Goal: Task Accomplishment & Management: Use online tool/utility

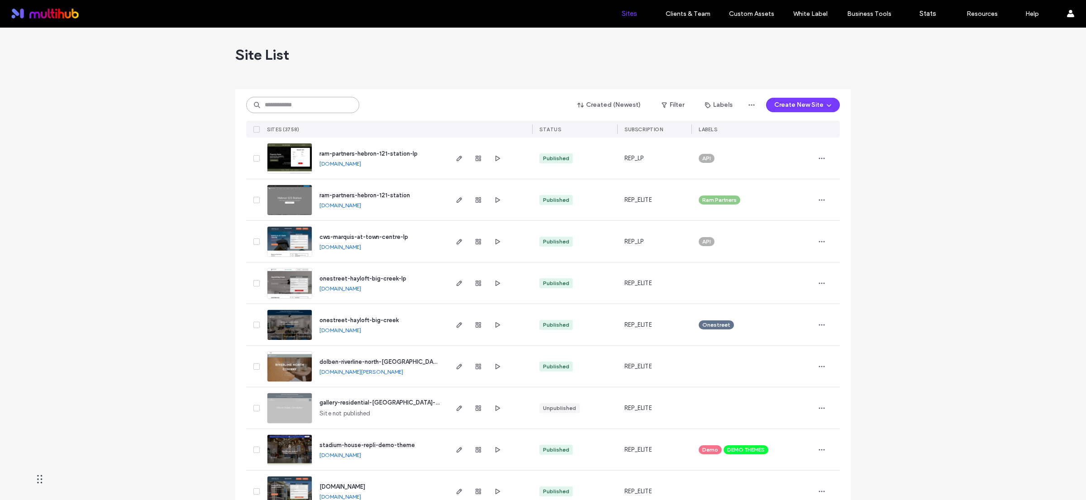
click at [321, 107] on input at bounding box center [302, 105] width 113 height 16
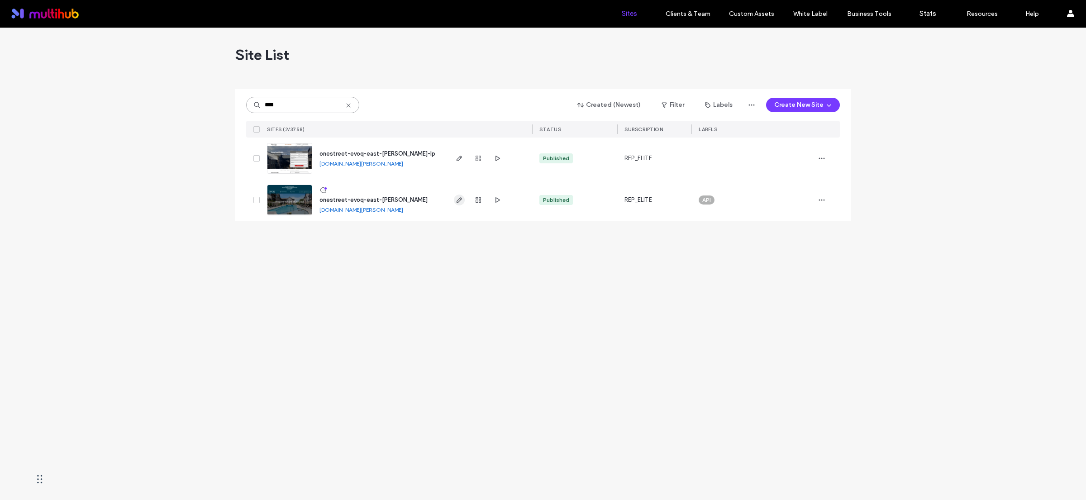
type input "****"
click at [464, 199] on span "button" at bounding box center [459, 200] width 11 height 11
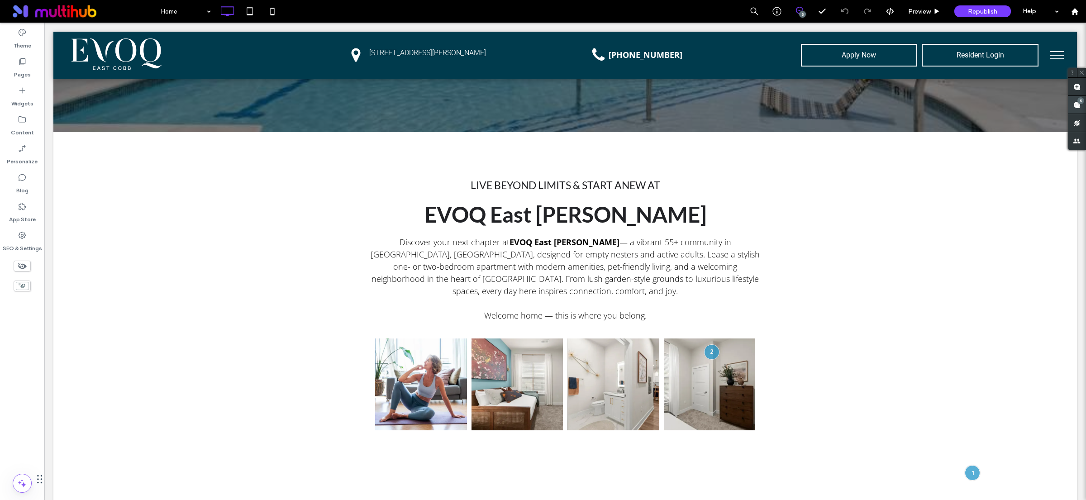
click at [1073, 104] on icon at bounding box center [1076, 104] width 7 height 7
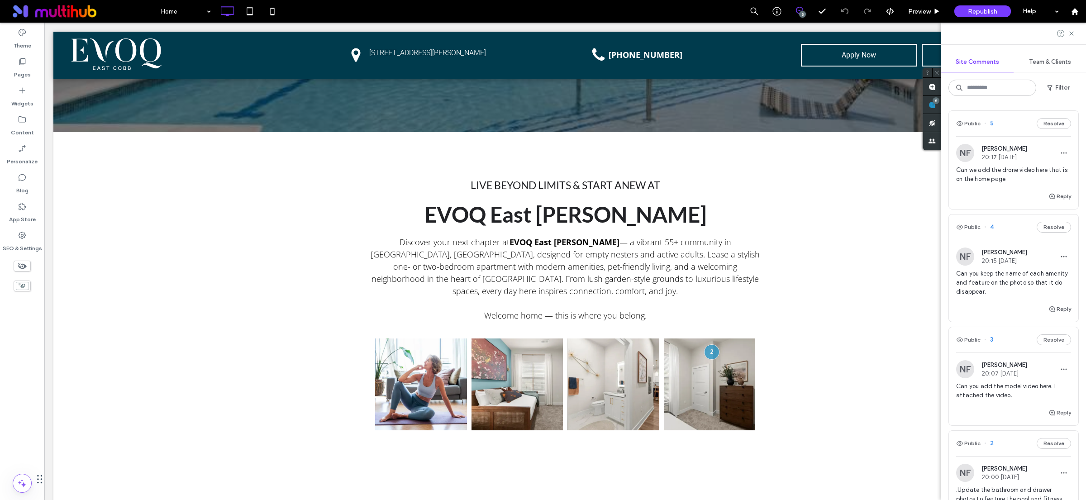
click at [1003, 189] on div "Can we add the drone video here that is on the home page" at bounding box center [1013, 178] width 115 height 25
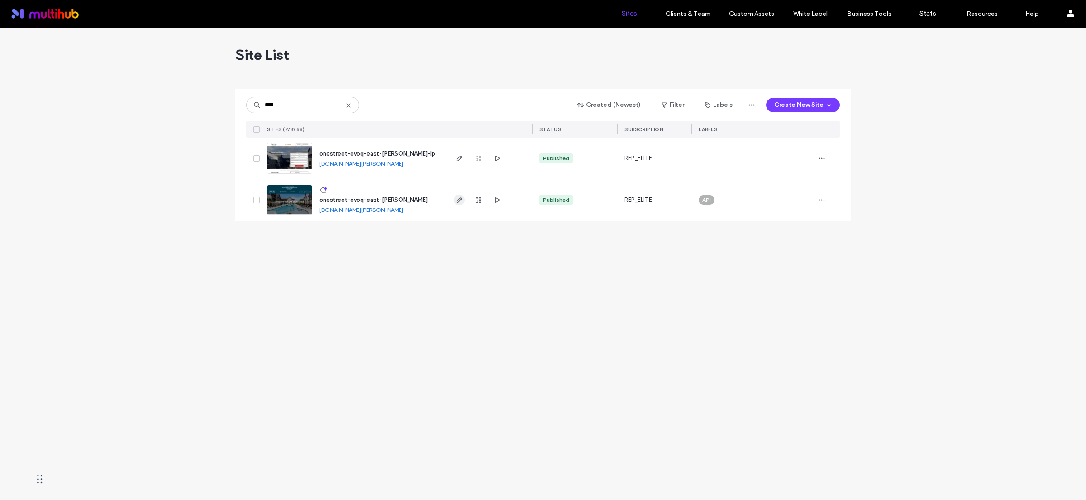
type input "****"
click at [460, 202] on icon "button" at bounding box center [459, 199] width 7 height 7
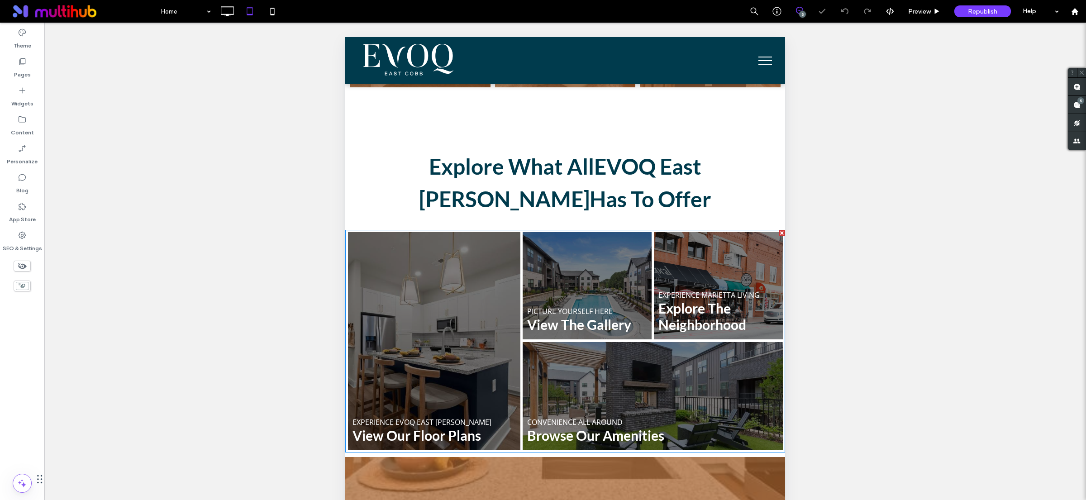
scroll to position [983, 0]
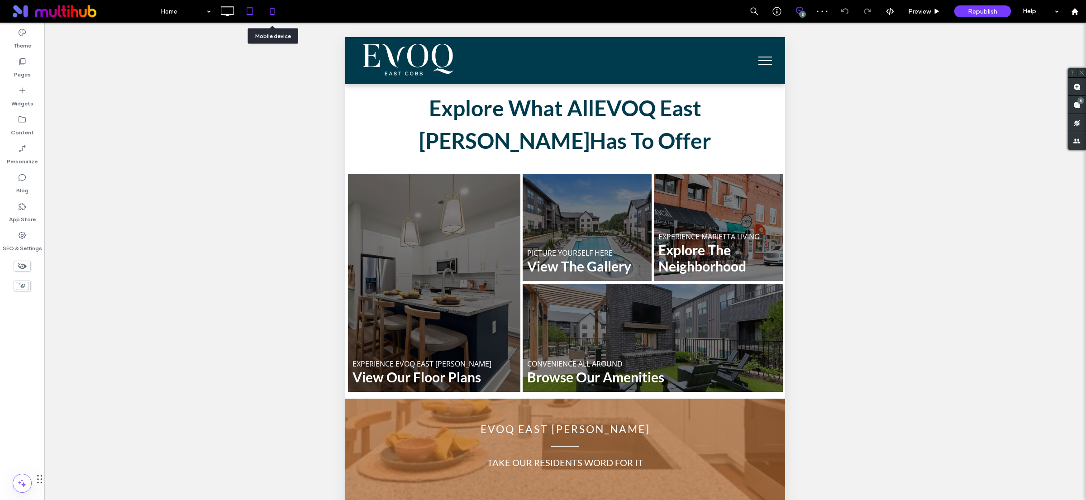
click at [270, 5] on icon at bounding box center [272, 11] width 18 height 18
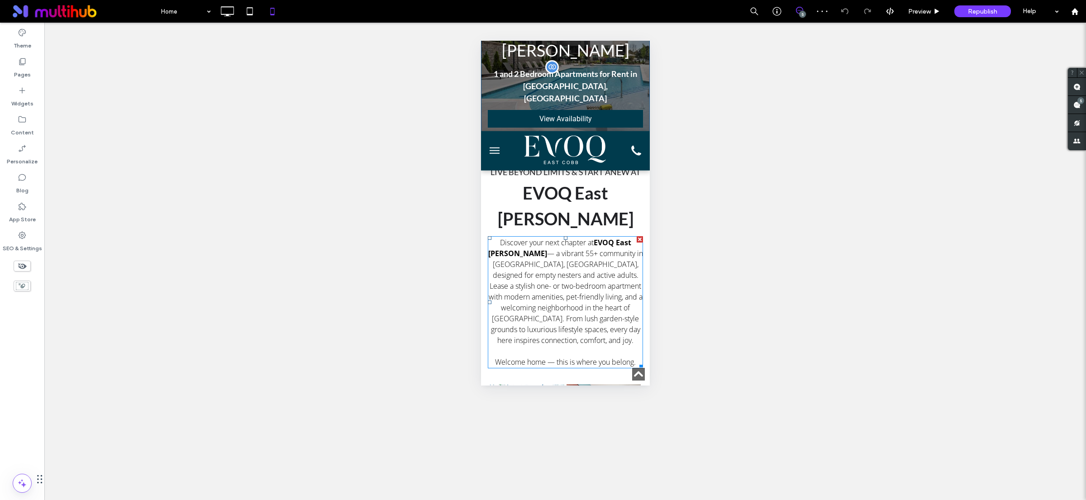
scroll to position [18, 0]
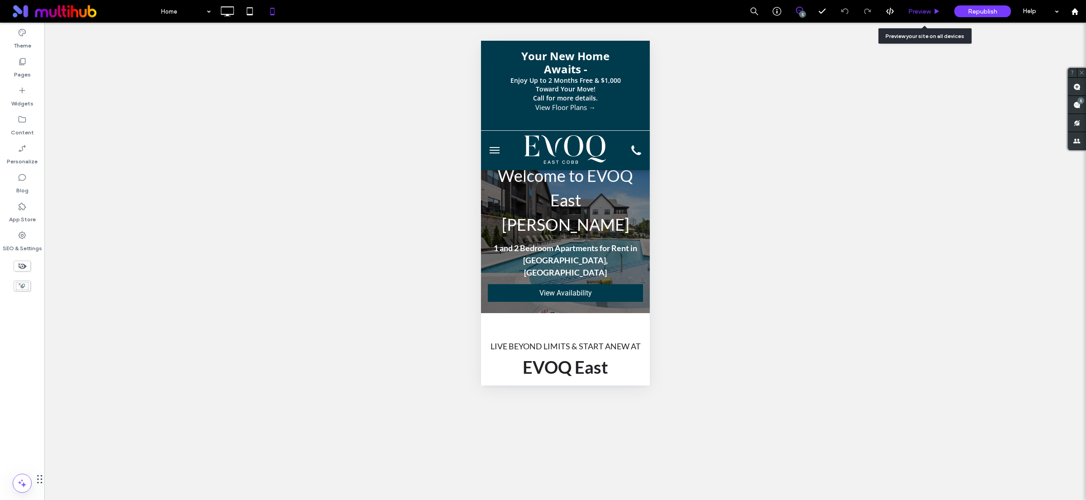
click at [939, 13] on icon at bounding box center [936, 11] width 7 height 7
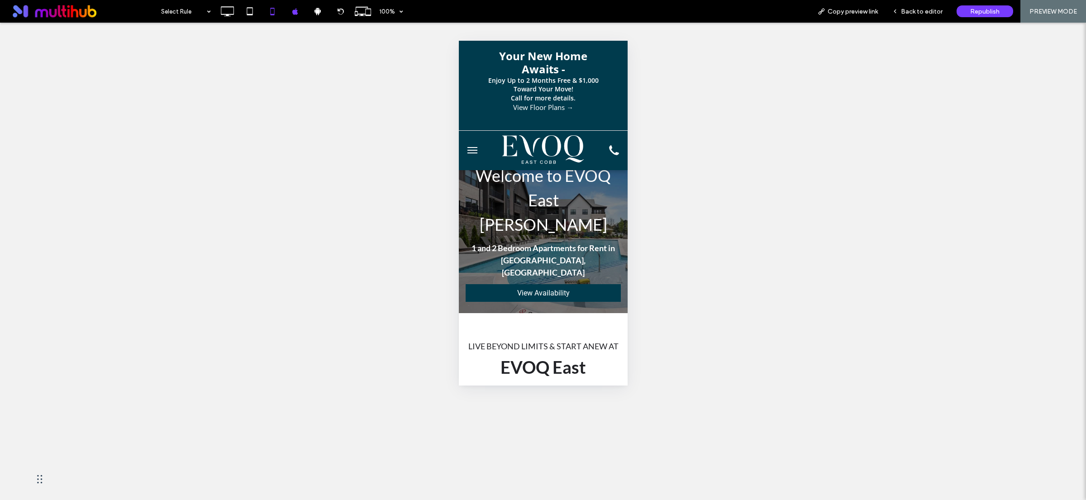
click at [472, 146] on button "menu" at bounding box center [472, 150] width 18 height 18
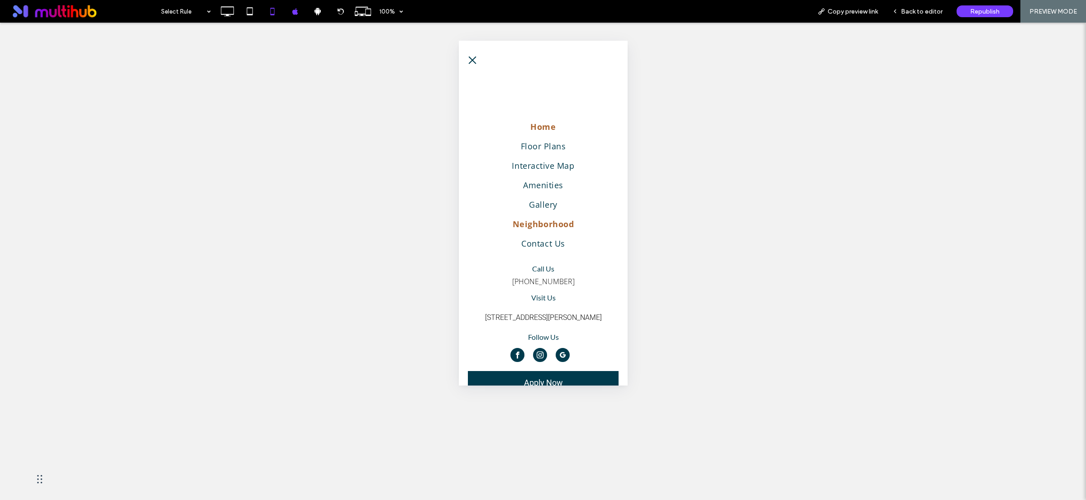
click at [539, 220] on span "Neighborhood" at bounding box center [542, 224] width 61 height 12
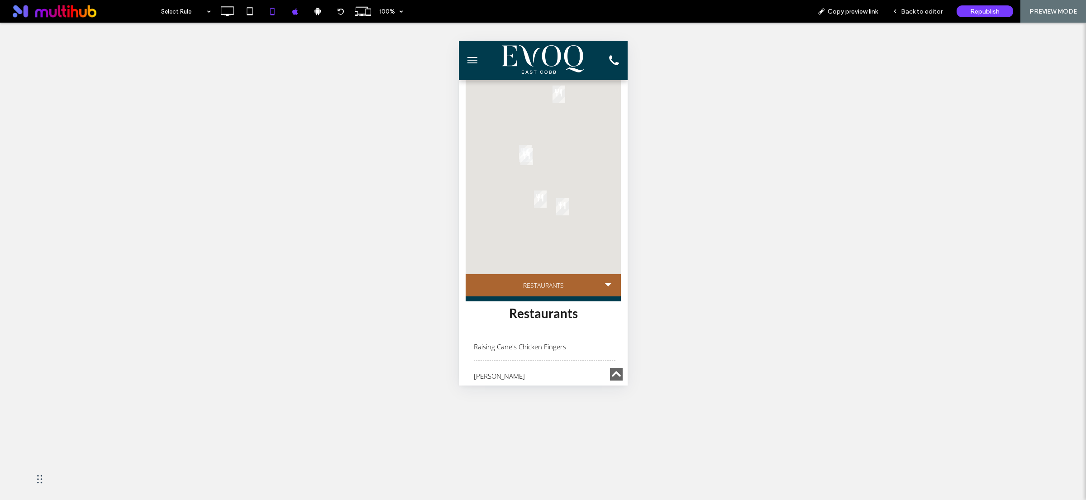
scroll to position [389, 0]
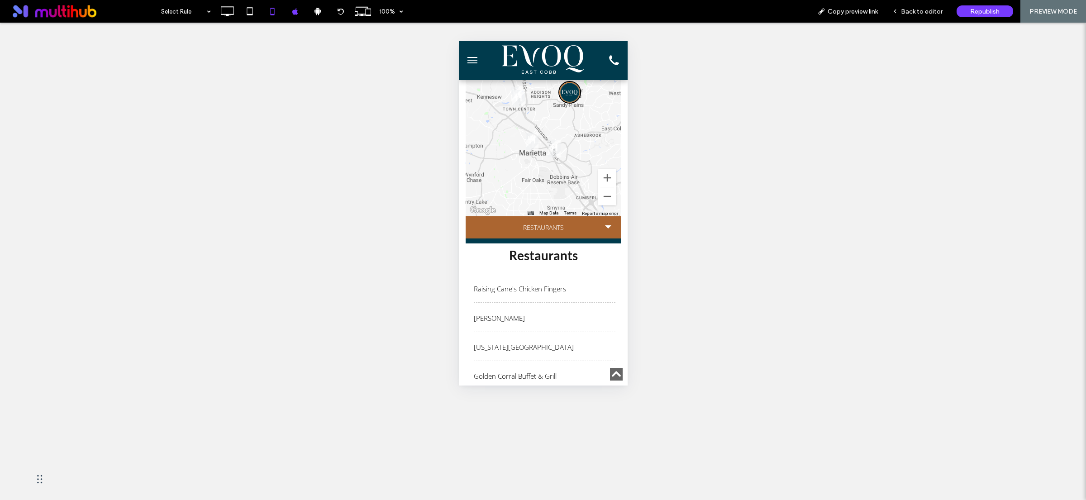
click at [560, 219] on li "Restaurants" at bounding box center [542, 227] width 155 height 22
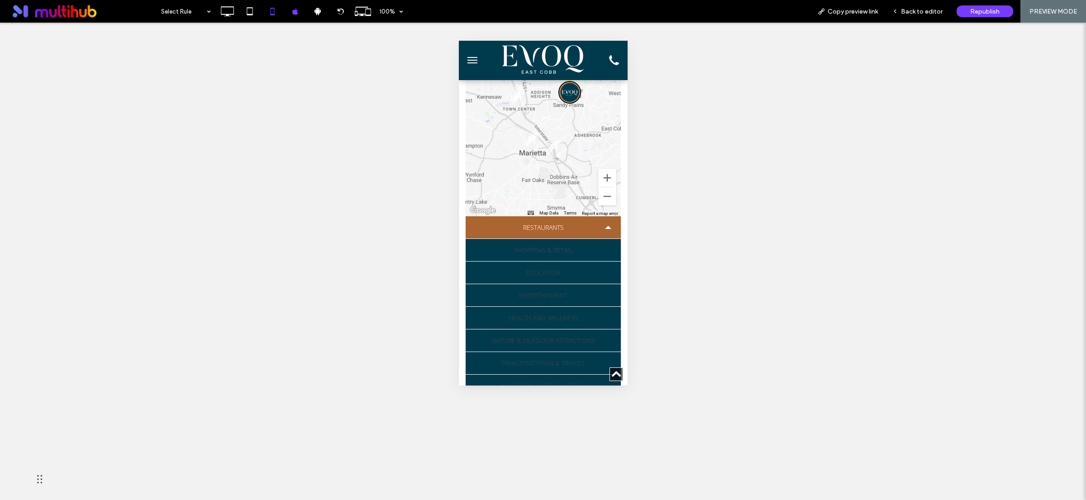
scroll to position [396, 0]
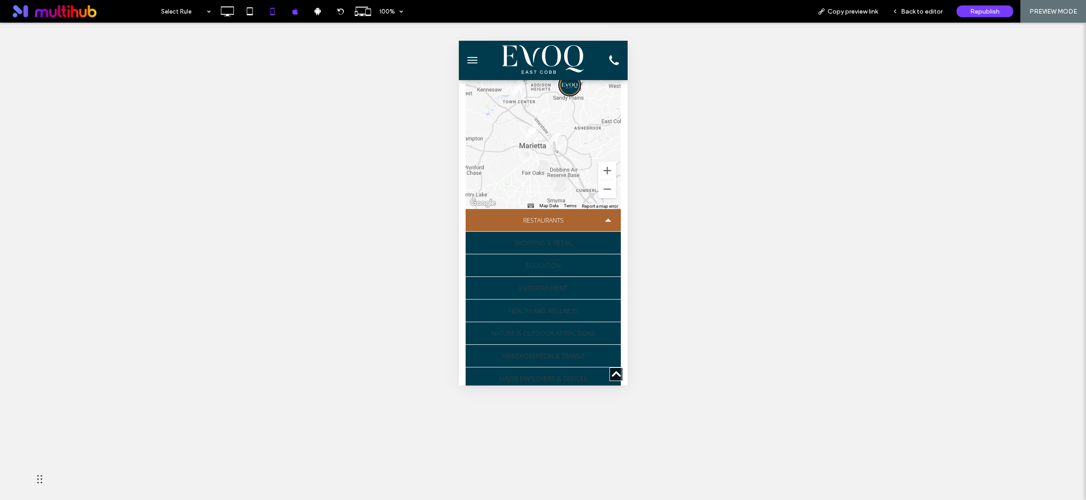
click at [582, 212] on li "Restaurants" at bounding box center [542, 220] width 155 height 22
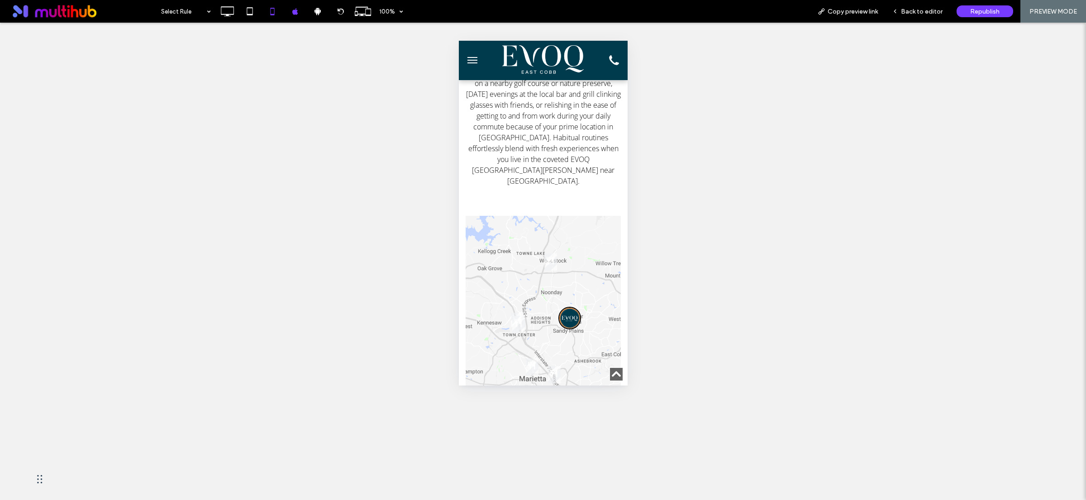
scroll to position [105, 0]
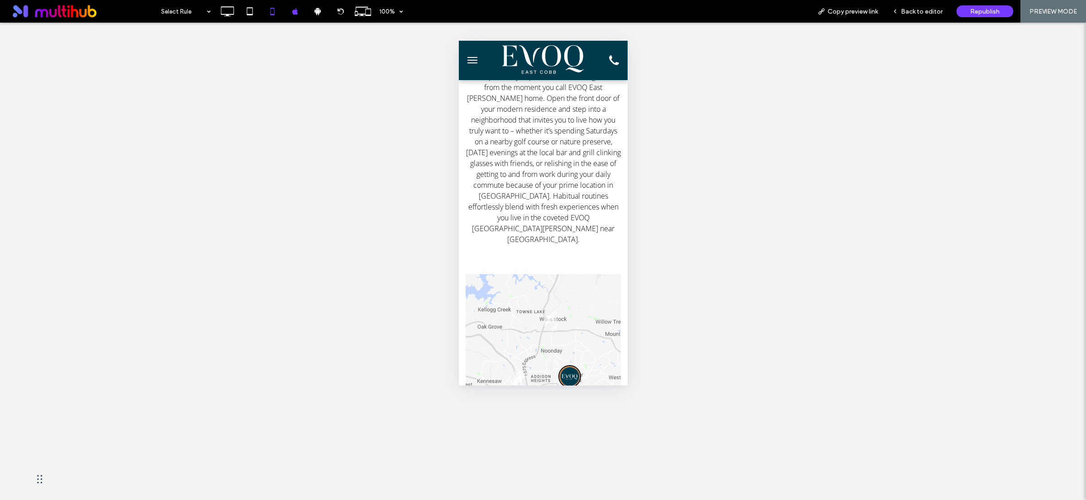
click at [730, 138] on div "Unhide? Yes Unhide? Yes Unhide? Yes Unhide? Yes Unhide? Yes Unhide? Yes Unhide?…" at bounding box center [543, 261] width 1086 height 477
click at [227, 10] on icon at bounding box center [227, 11] width 18 height 18
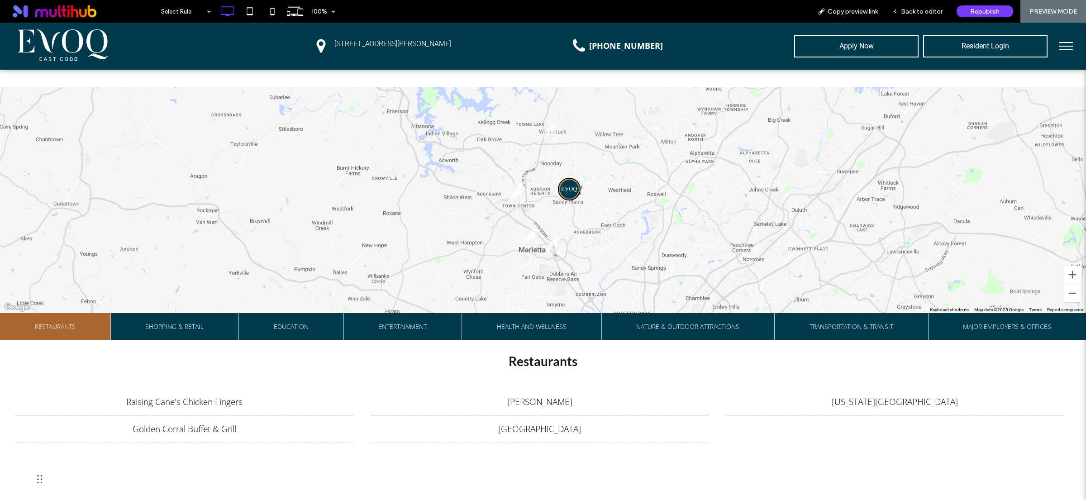
scroll to position [303, 0]
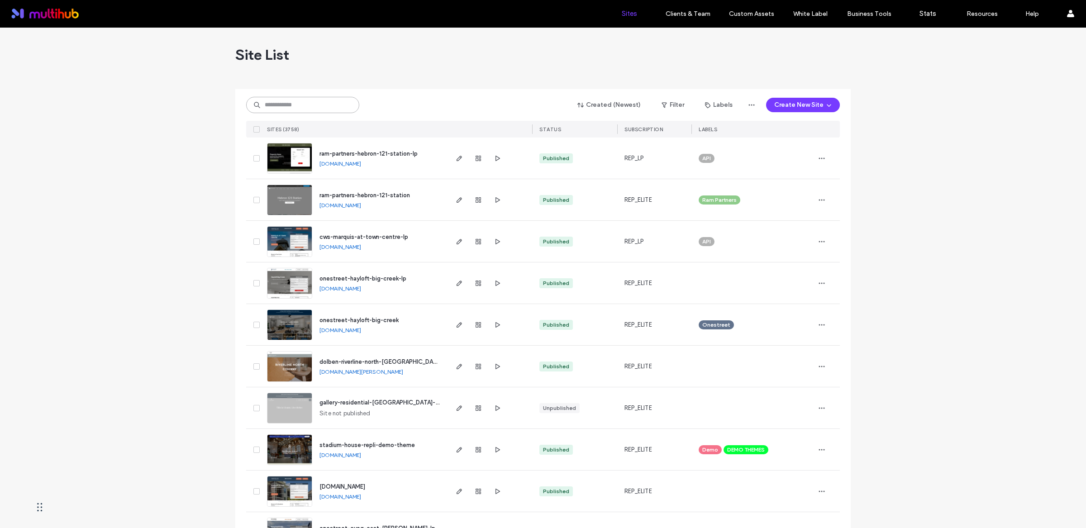
click at [312, 105] on input at bounding box center [302, 105] width 113 height 16
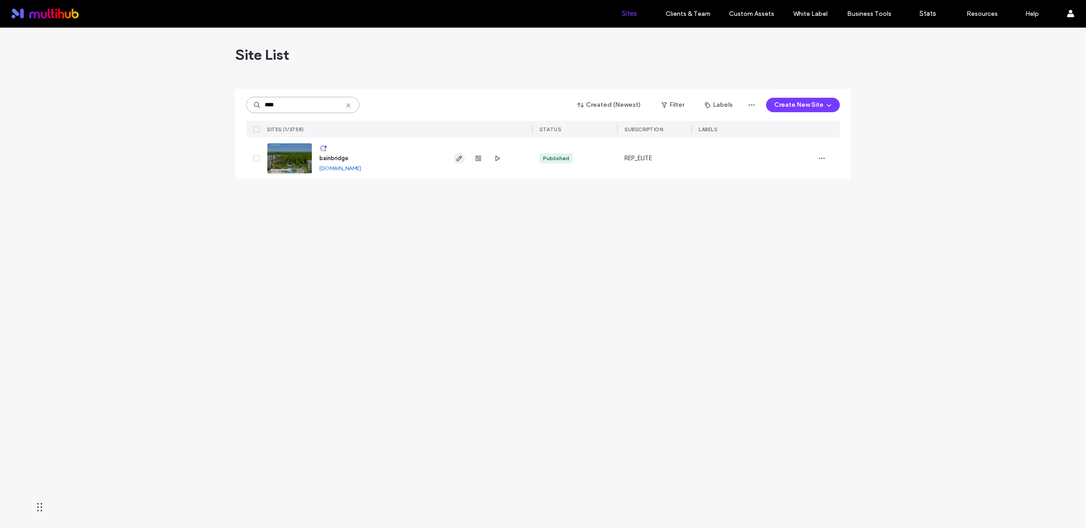
type input "****"
click at [457, 161] on icon "button" at bounding box center [459, 158] width 7 height 7
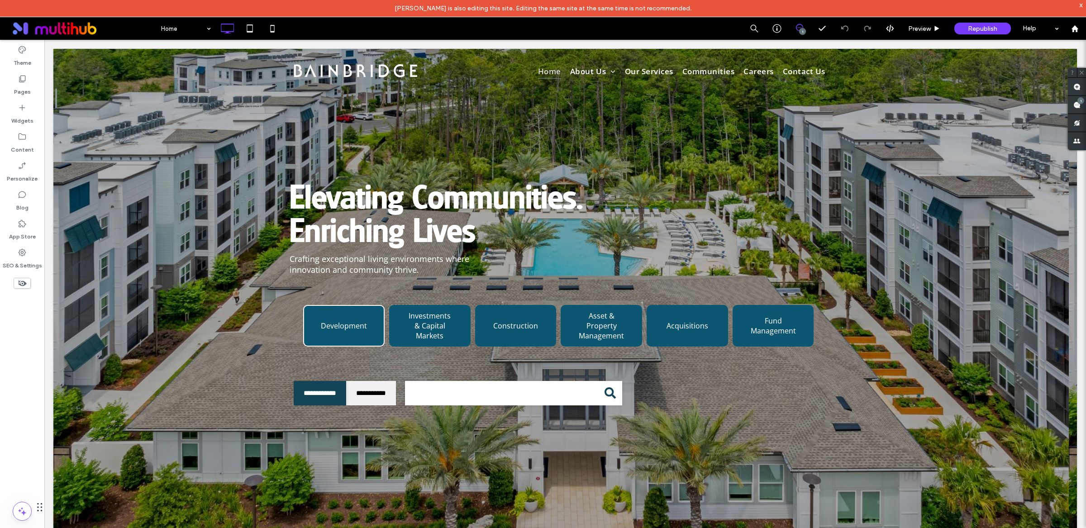
scroll to position [44, 0]
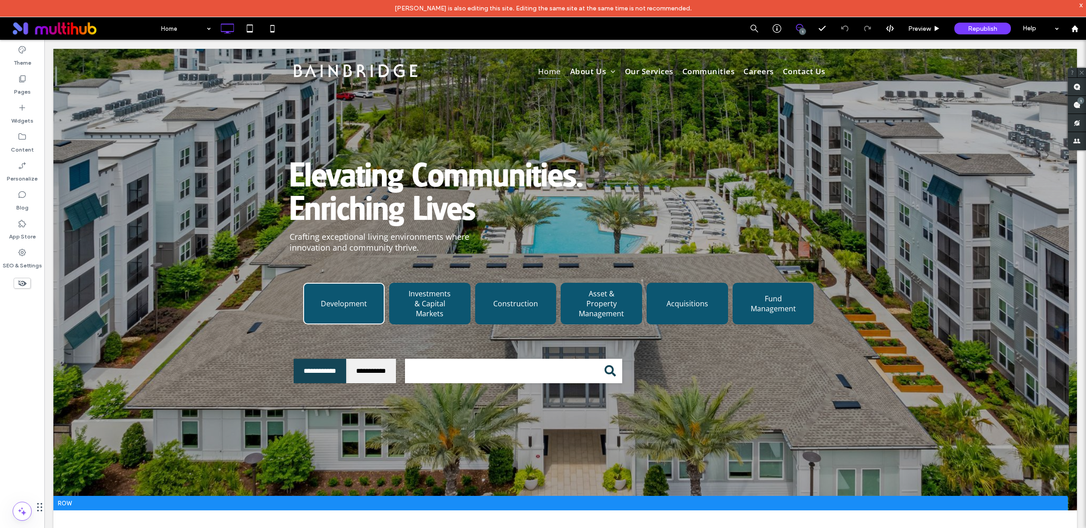
click at [786, 159] on span at bounding box center [564, 257] width 1023 height 505
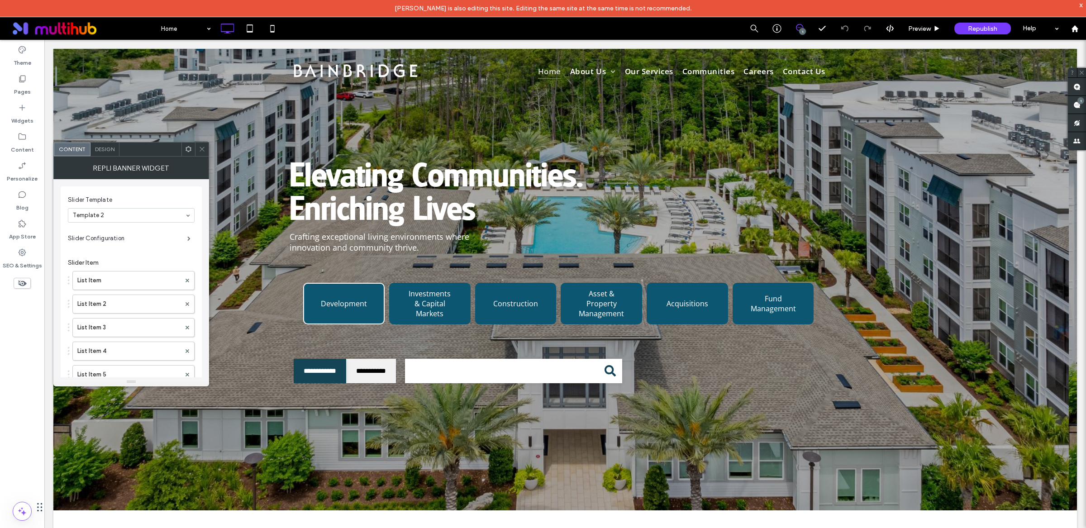
click at [562, 113] on div "Elevating Communities. Enriching Lives Crafting exceptional living environments…" at bounding box center [560, 257] width 1015 height 505
click at [205, 150] on div at bounding box center [202, 150] width 14 height 14
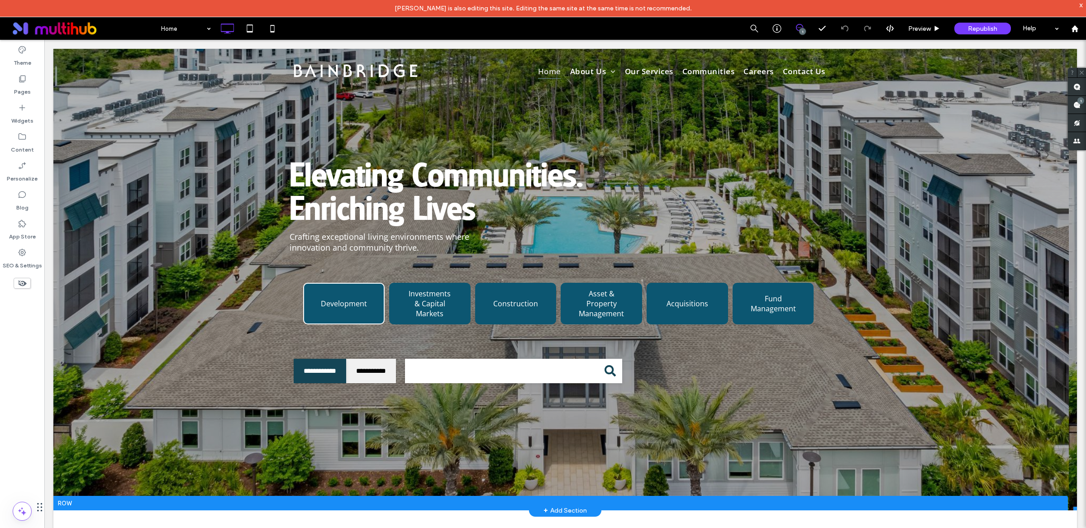
click at [105, 399] on span at bounding box center [564, 257] width 1023 height 505
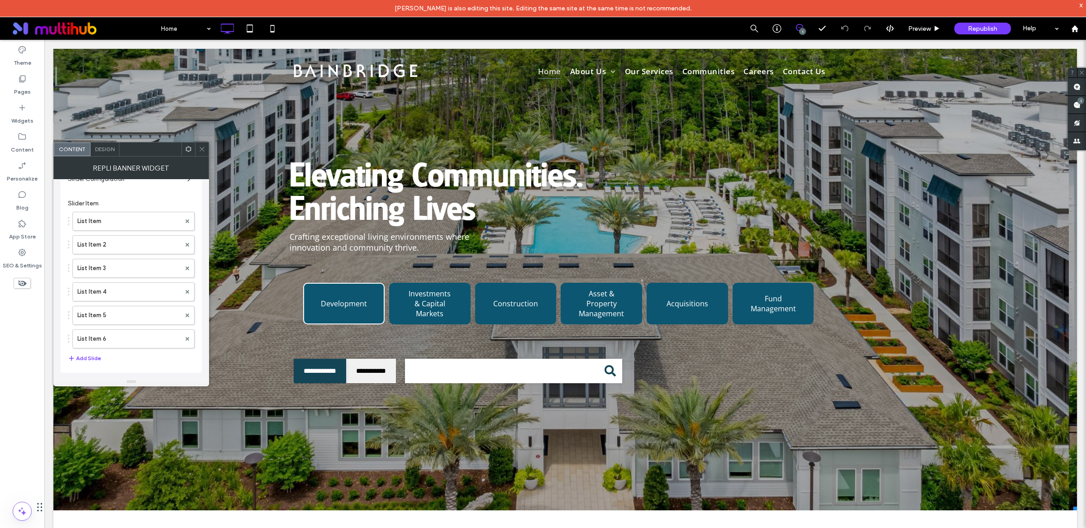
scroll to position [0, 0]
click at [113, 148] on span "Design" at bounding box center [104, 149] width 19 height 7
click at [165, 232] on span "Image" at bounding box center [162, 230] width 17 height 7
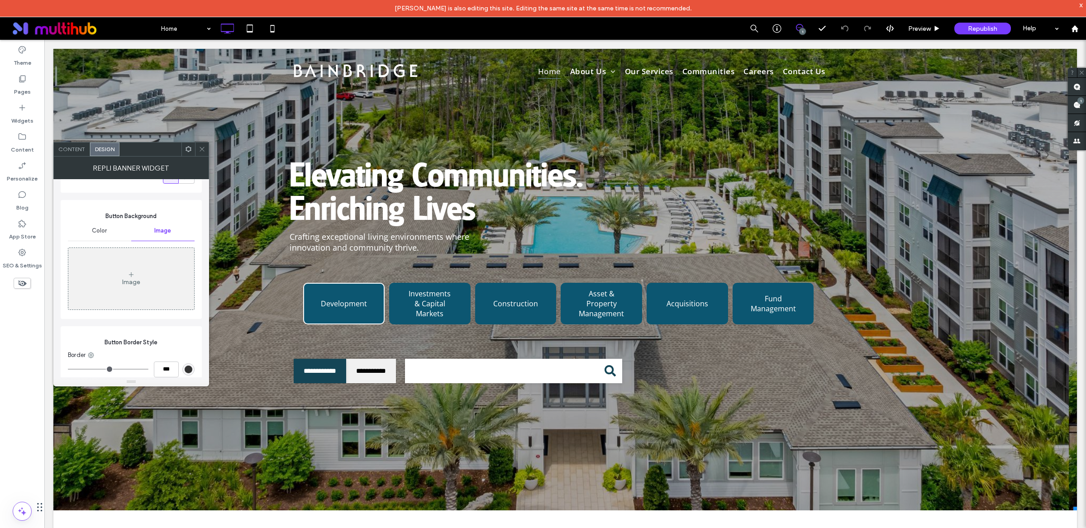
click at [202, 156] on span at bounding box center [202, 150] width 7 height 14
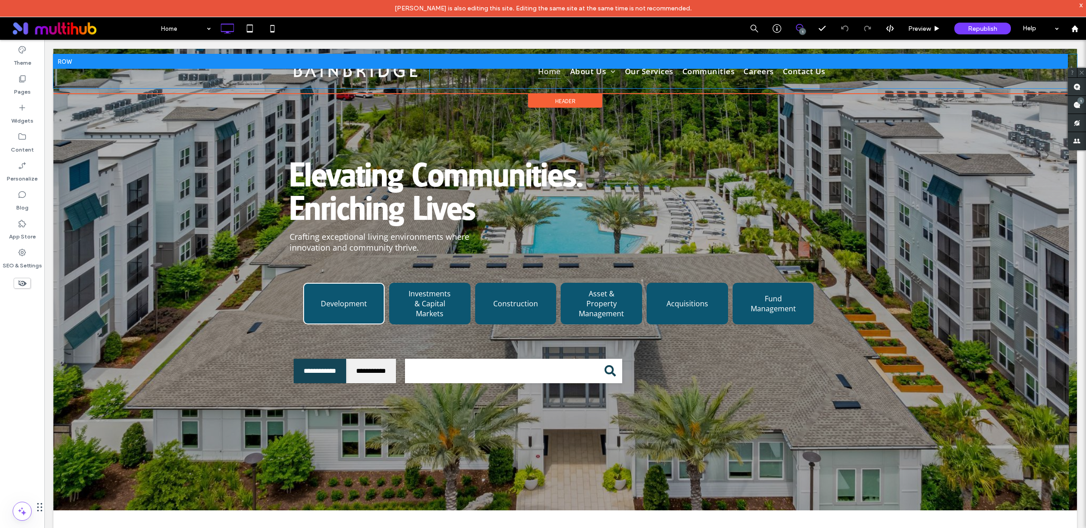
click at [98, 85] on div "Click To Paste Home About Us Leadership About Us News & Press Our Services Comm…" at bounding box center [564, 71] width 1023 height 34
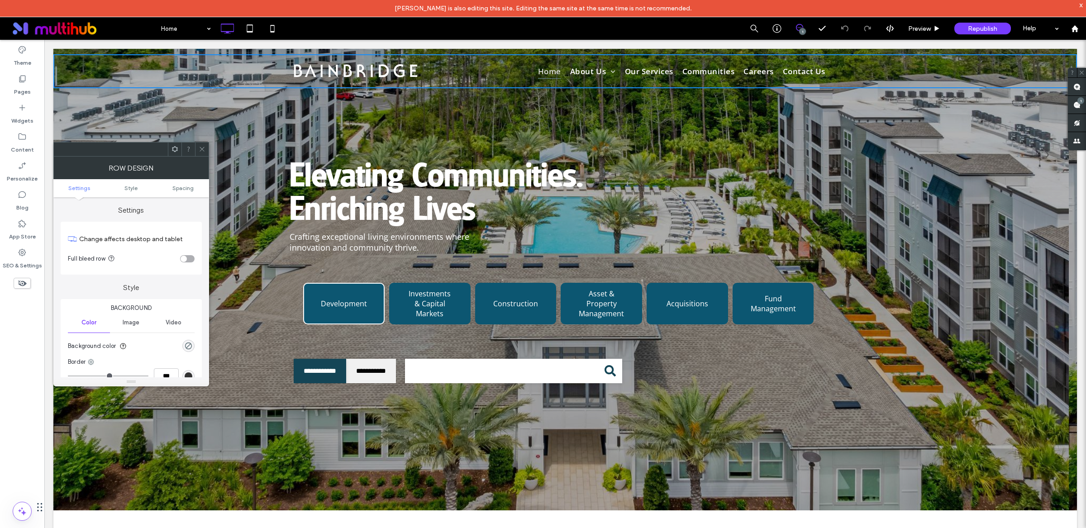
click at [201, 151] on icon at bounding box center [202, 149] width 7 height 7
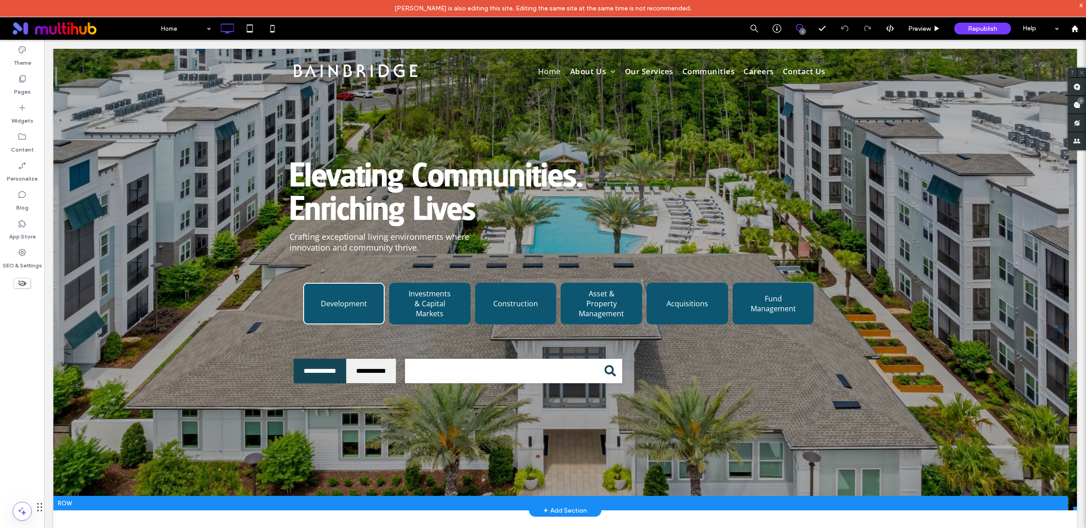
click at [54, 190] on span at bounding box center [564, 257] width 1023 height 505
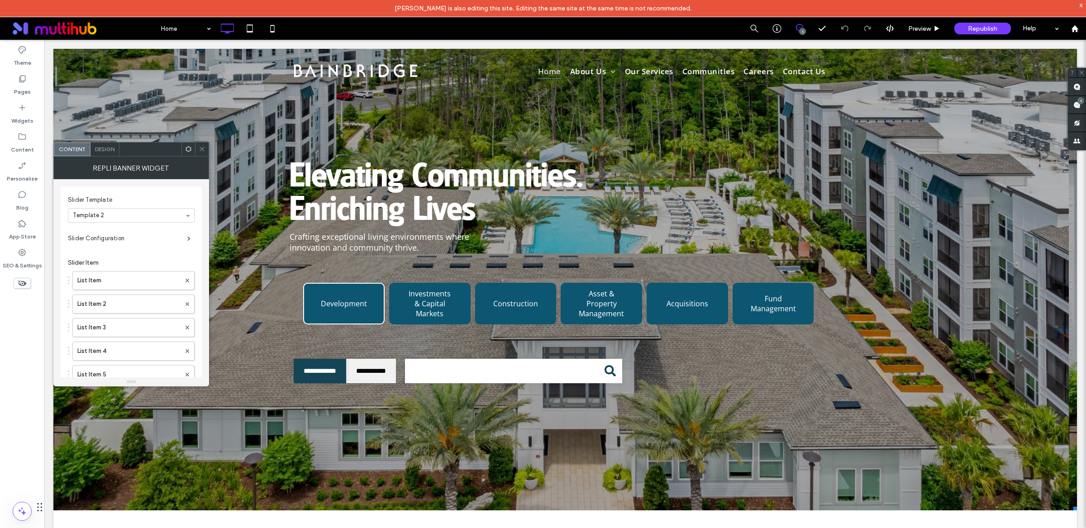
click at [105, 155] on div "Design" at bounding box center [104, 150] width 29 height 14
click at [199, 117] on div "Elevating Communities. Enriching Lives Crafting exceptional living environments…" at bounding box center [560, 257] width 1015 height 505
click at [201, 147] on icon at bounding box center [202, 149] width 7 height 7
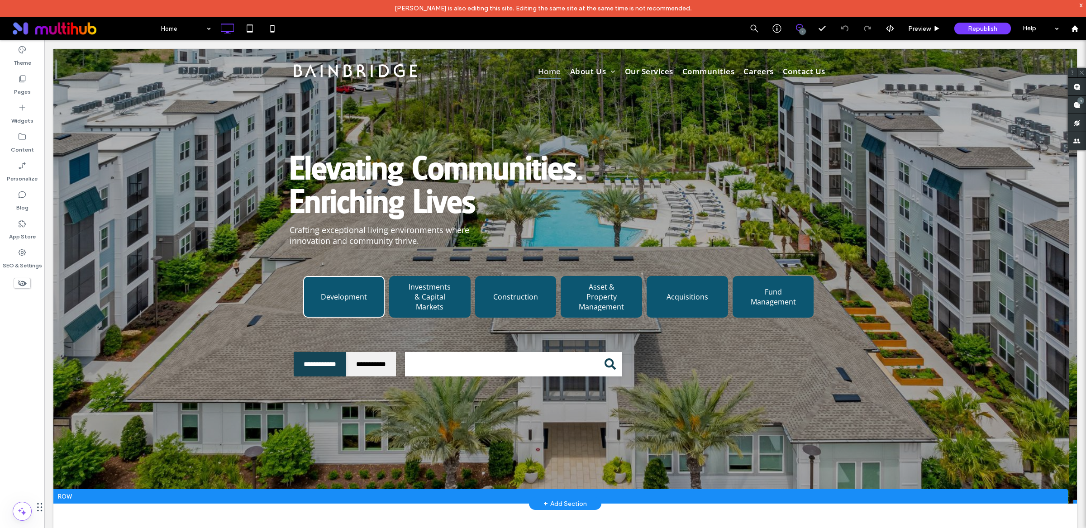
scroll to position [148, 0]
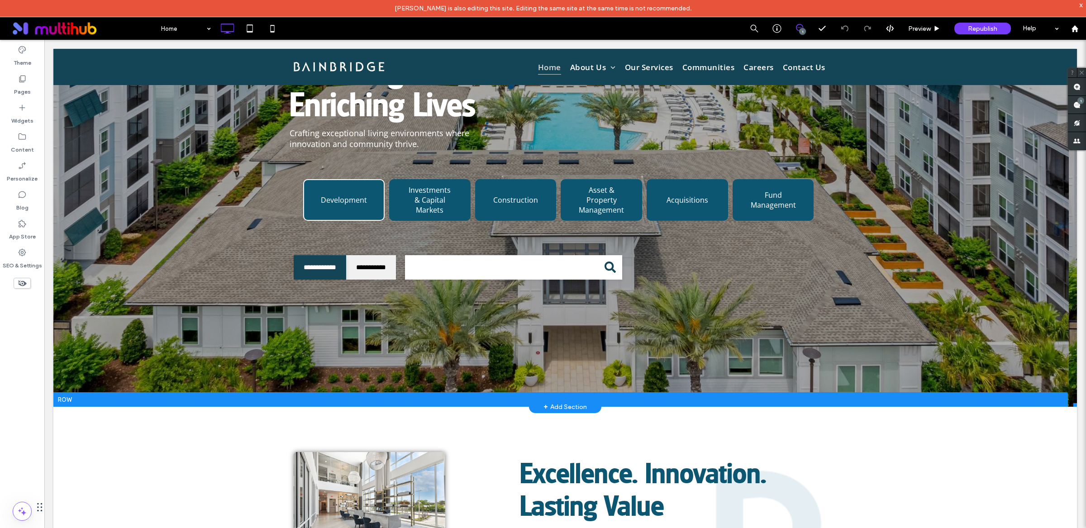
click at [538, 154] on span at bounding box center [564, 153] width 1023 height 505
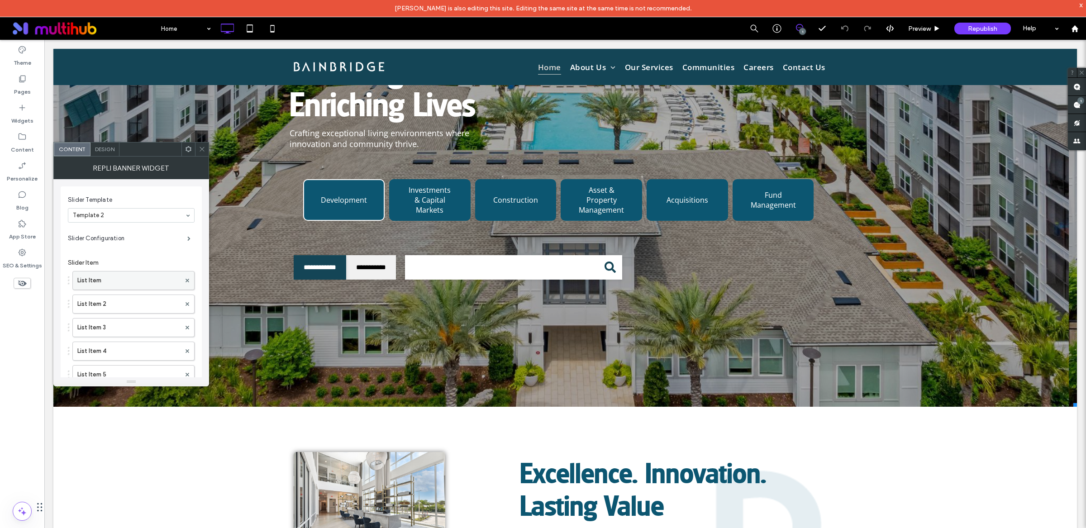
click at [136, 281] on label "List Item" at bounding box center [128, 280] width 103 height 18
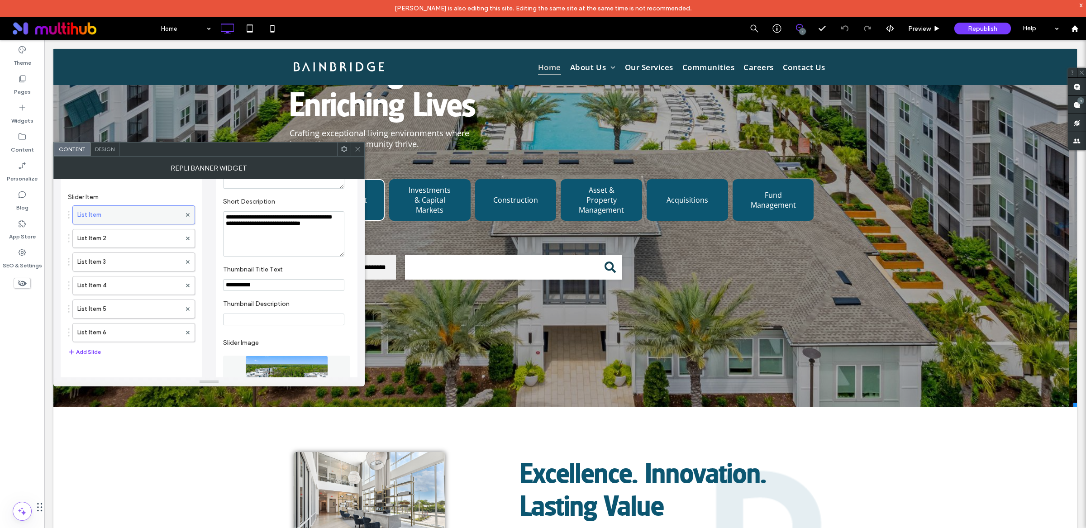
scroll to position [59, 0]
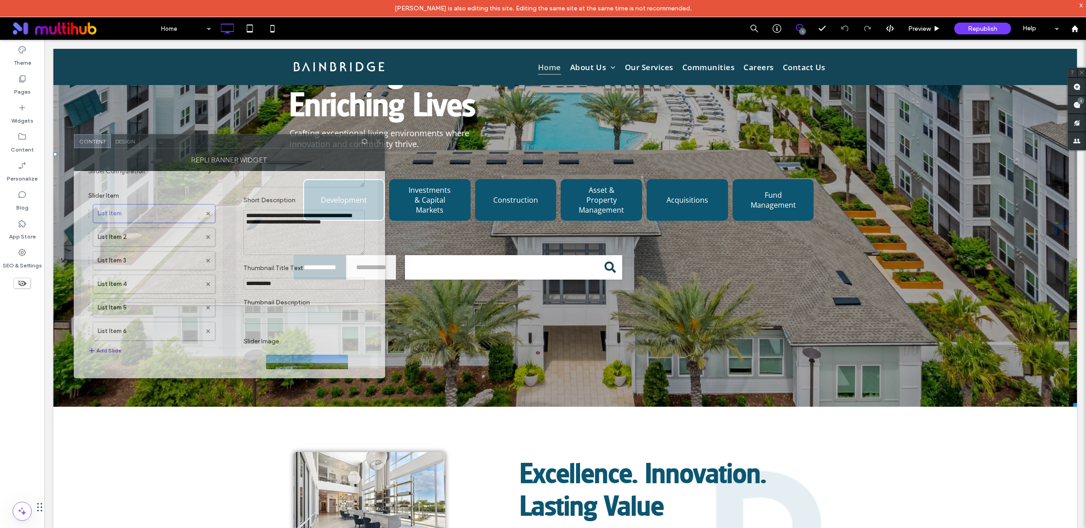
drag, startPoint x: 262, startPoint y: 150, endPoint x: 282, endPoint y: 143, distance: 21.8
click at [282, 143] on div at bounding box center [249, 141] width 218 height 14
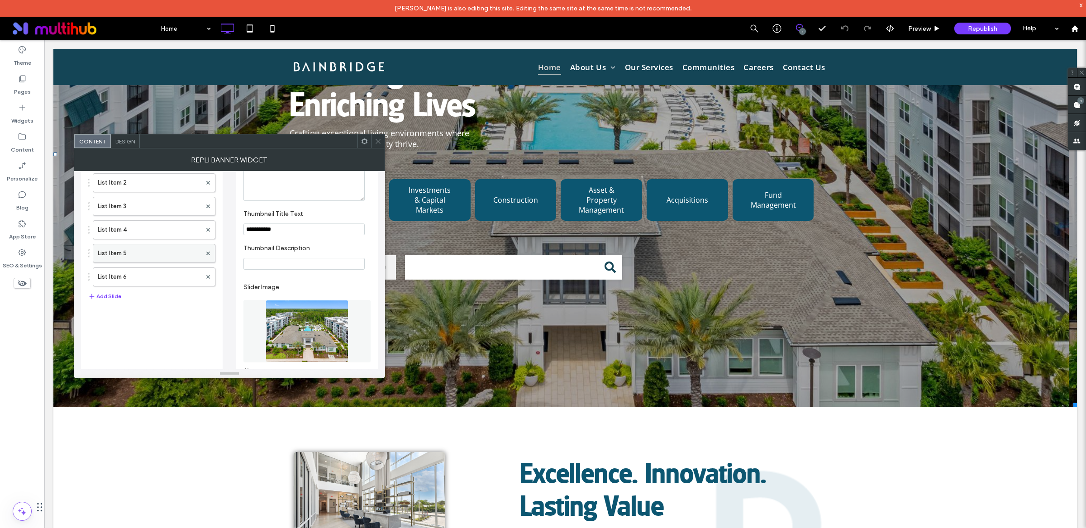
scroll to position [91, 0]
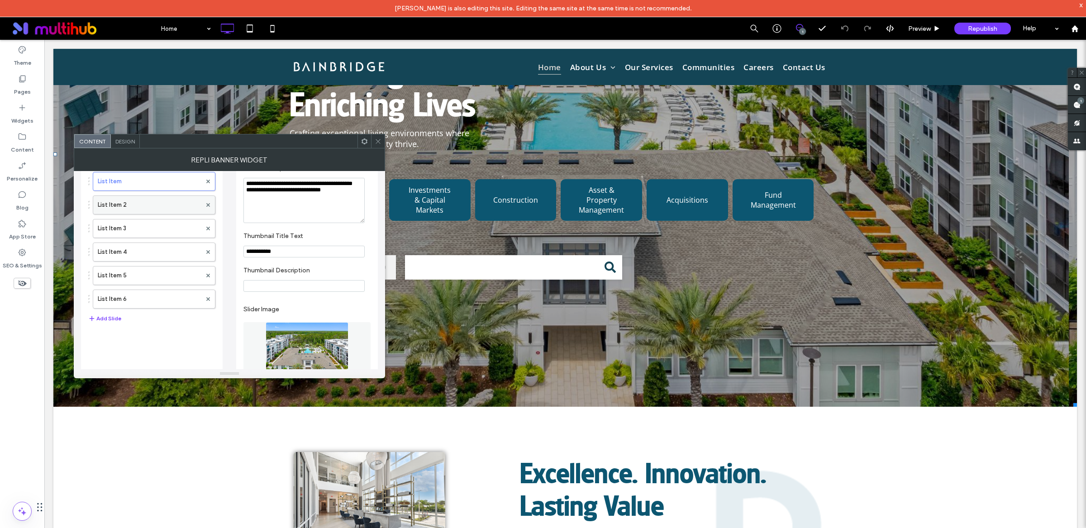
click at [157, 205] on label "List Item 2" at bounding box center [150, 205] width 104 height 18
click at [151, 225] on label "List Item 3" at bounding box center [150, 228] width 104 height 18
click at [147, 258] on label "List Item 4" at bounding box center [150, 252] width 104 height 18
click at [148, 273] on label "List Item 5" at bounding box center [150, 275] width 104 height 18
click at [140, 303] on label "List Item 6" at bounding box center [150, 299] width 104 height 18
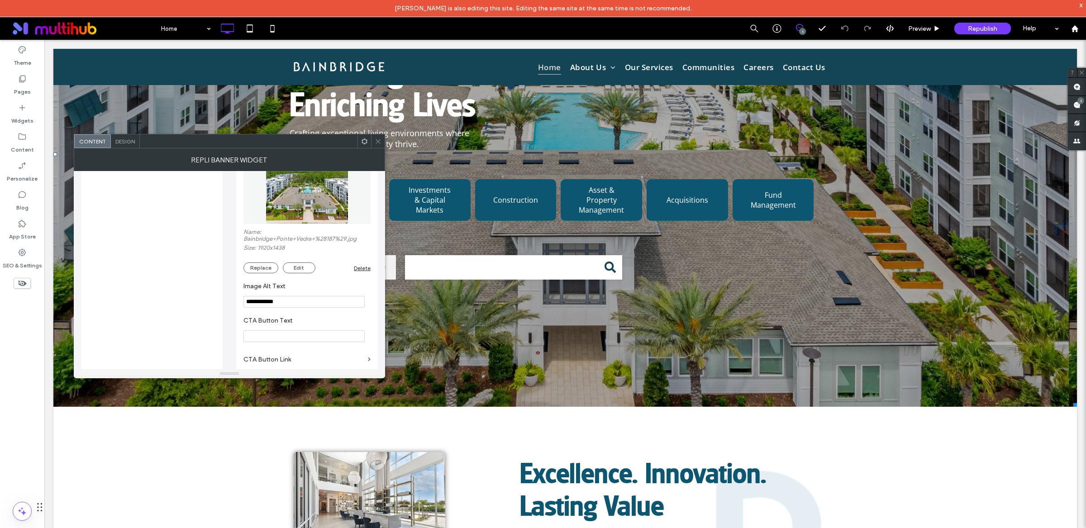
scroll to position [238, 0]
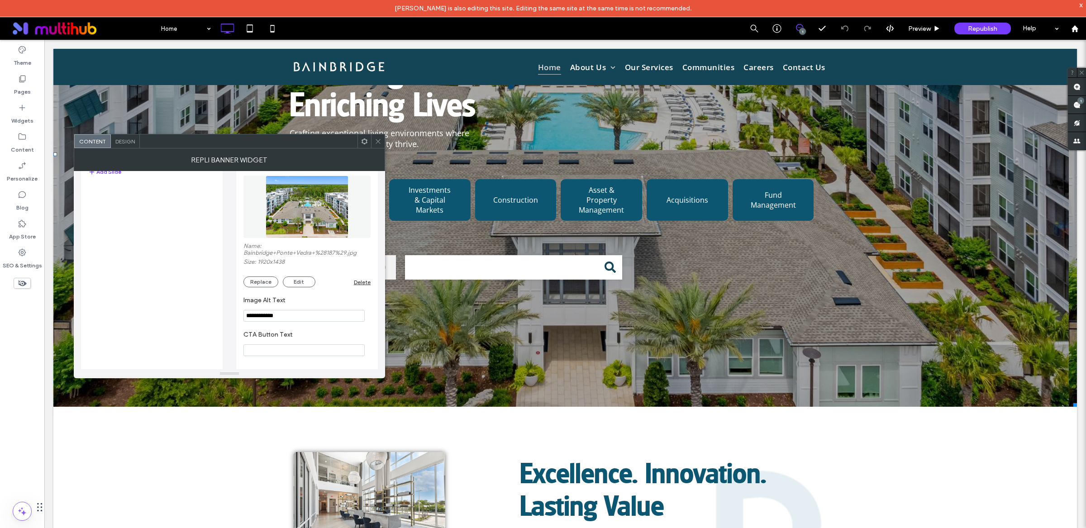
click at [292, 213] on img at bounding box center [307, 207] width 83 height 62
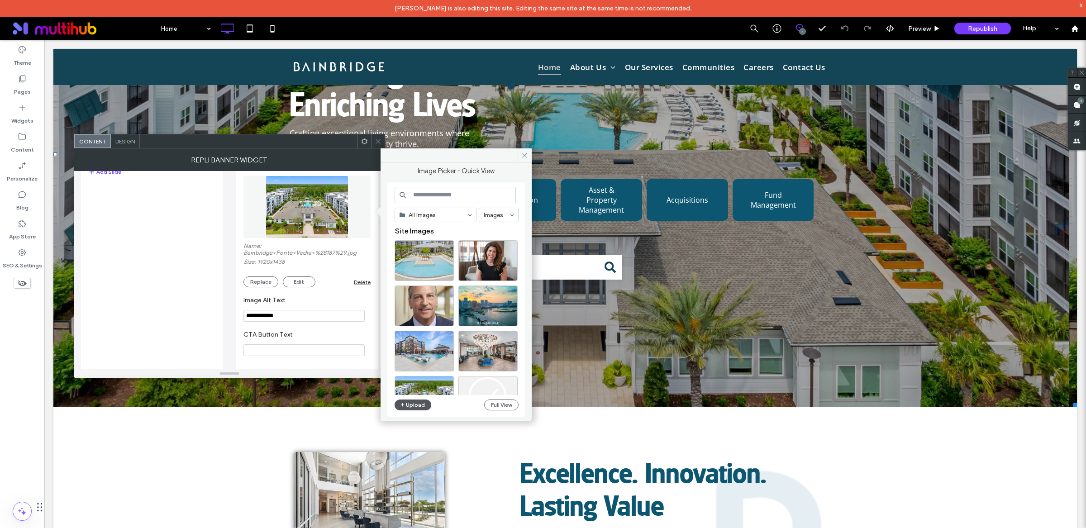
click at [412, 408] on button "Upload" at bounding box center [413, 405] width 37 height 11
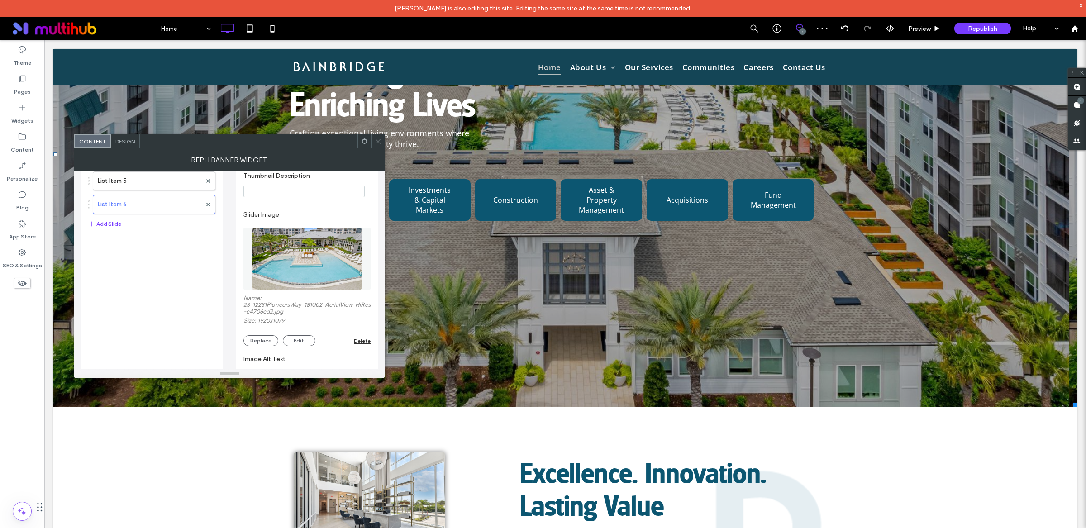
scroll to position [140, 0]
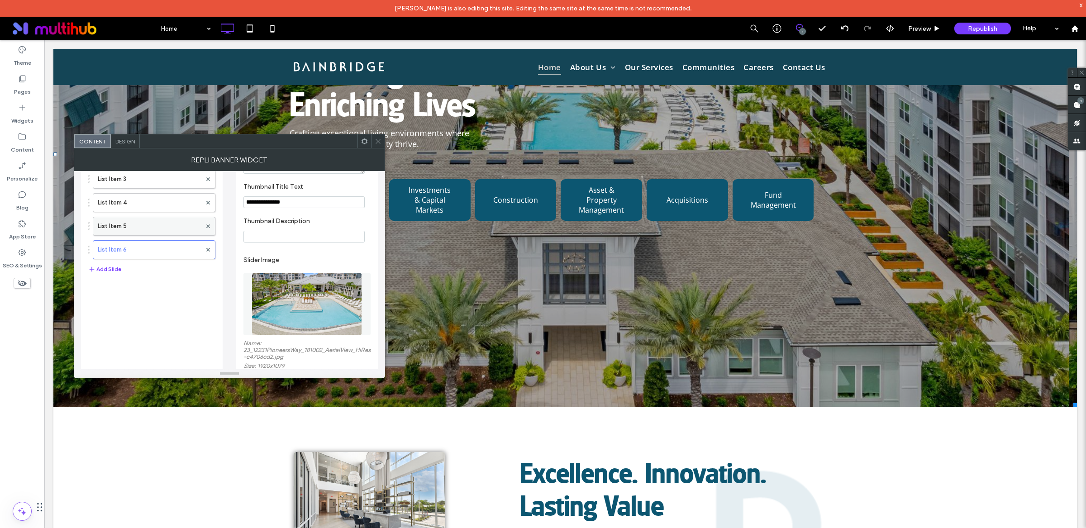
click at [149, 228] on label "List Item 5" at bounding box center [150, 226] width 104 height 18
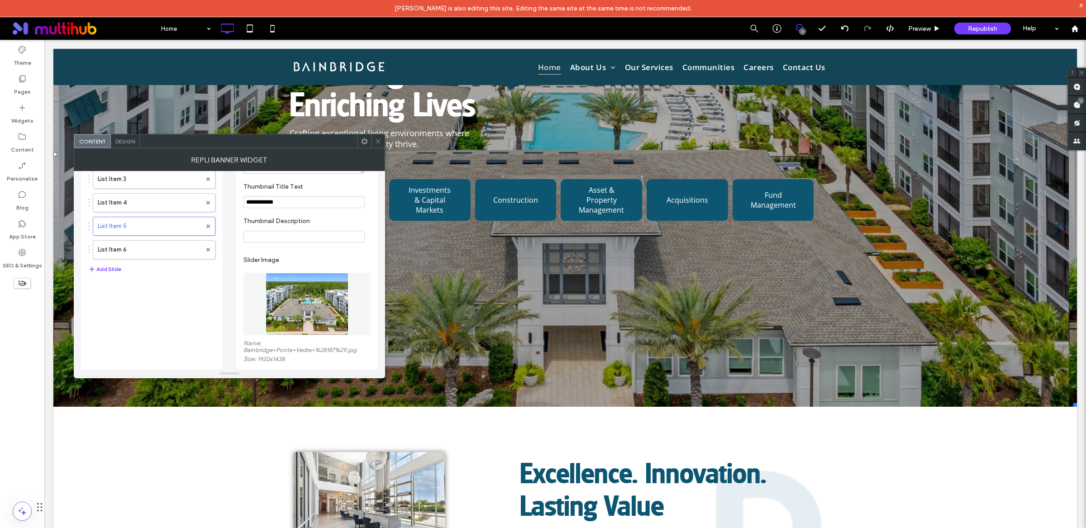
click at [278, 287] on img at bounding box center [307, 304] width 83 height 62
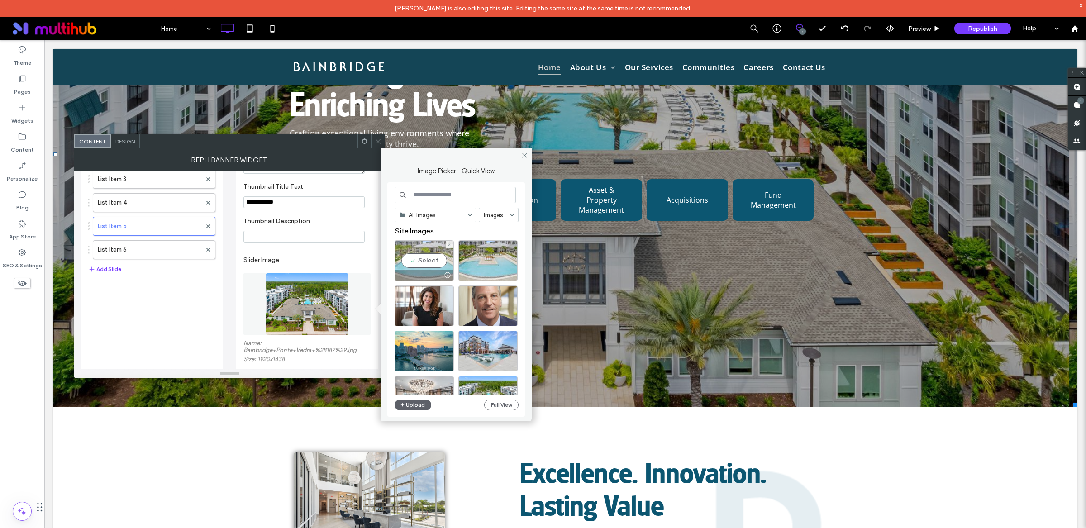
click at [433, 262] on div "Select" at bounding box center [424, 260] width 59 height 41
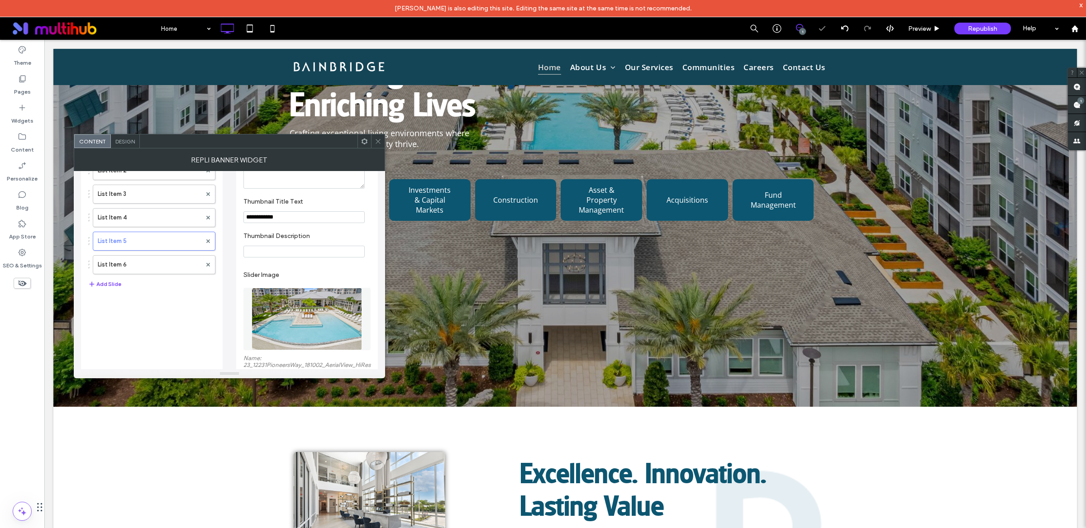
scroll to position [70, 0]
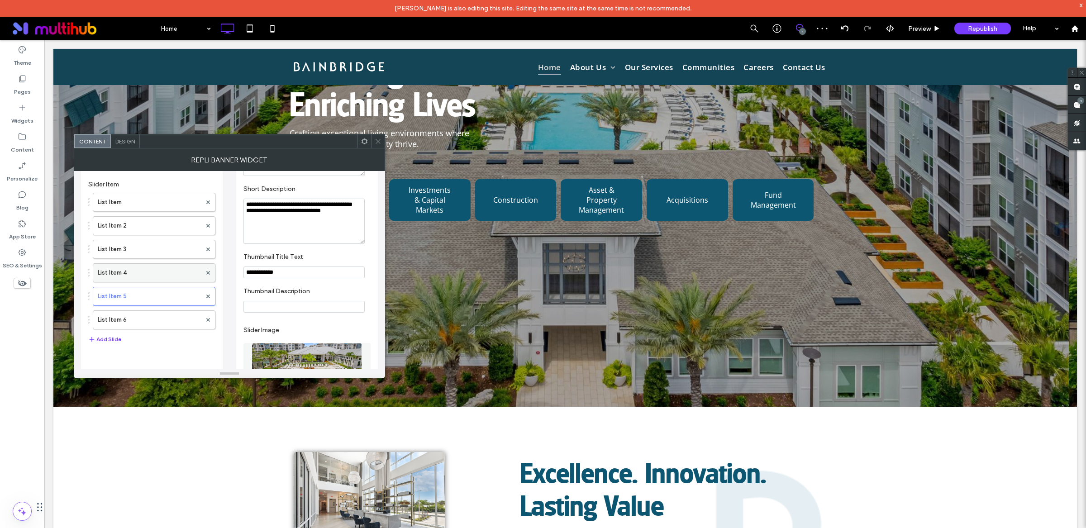
click at [150, 270] on label "List Item 4" at bounding box center [150, 273] width 104 height 18
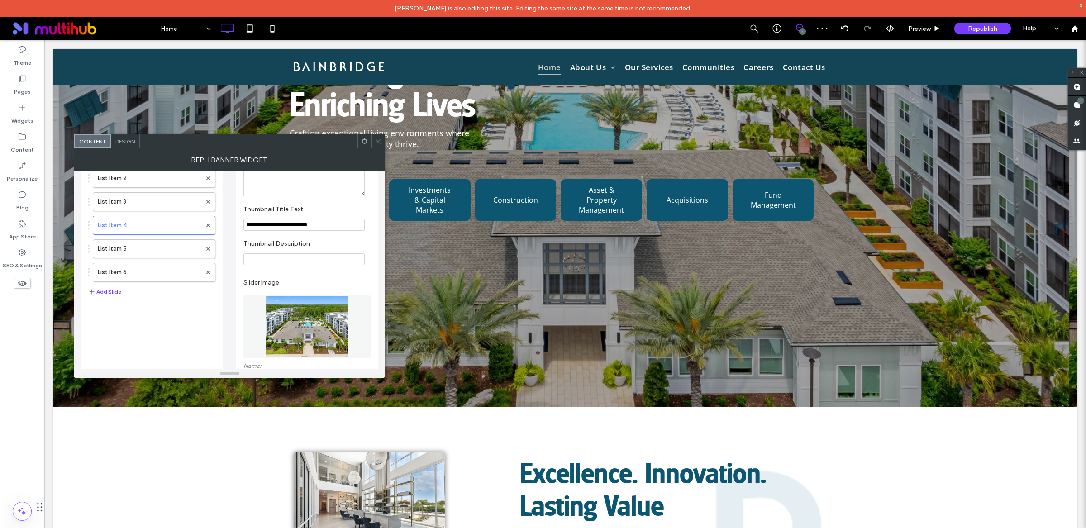
scroll to position [125, 0]
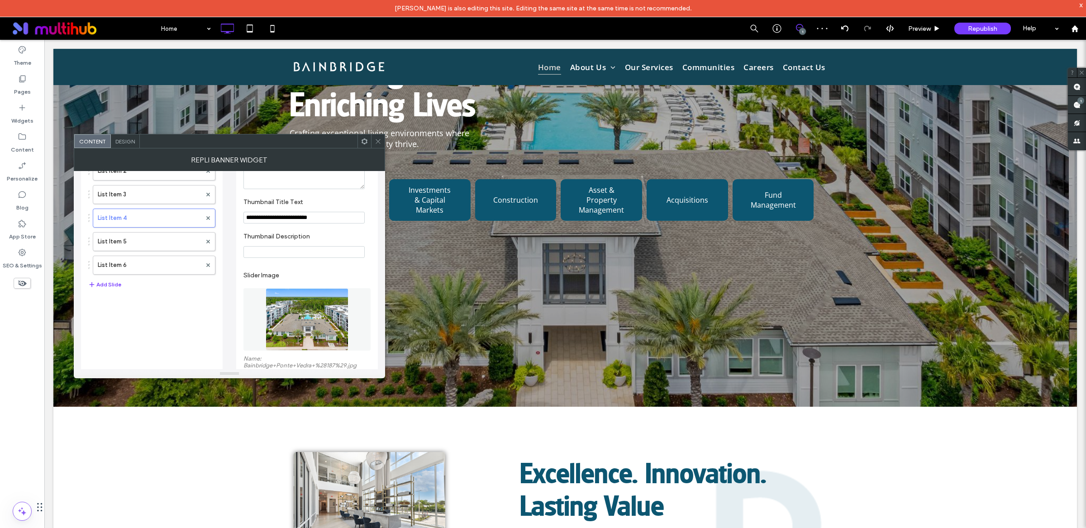
click at [290, 313] on img at bounding box center [307, 319] width 83 height 62
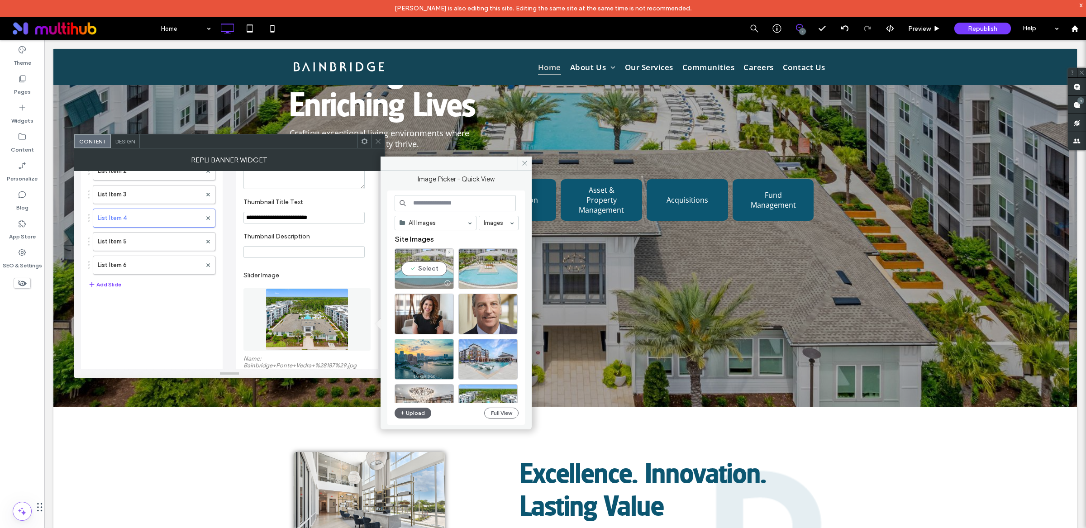
click at [419, 267] on div "Select" at bounding box center [424, 268] width 59 height 41
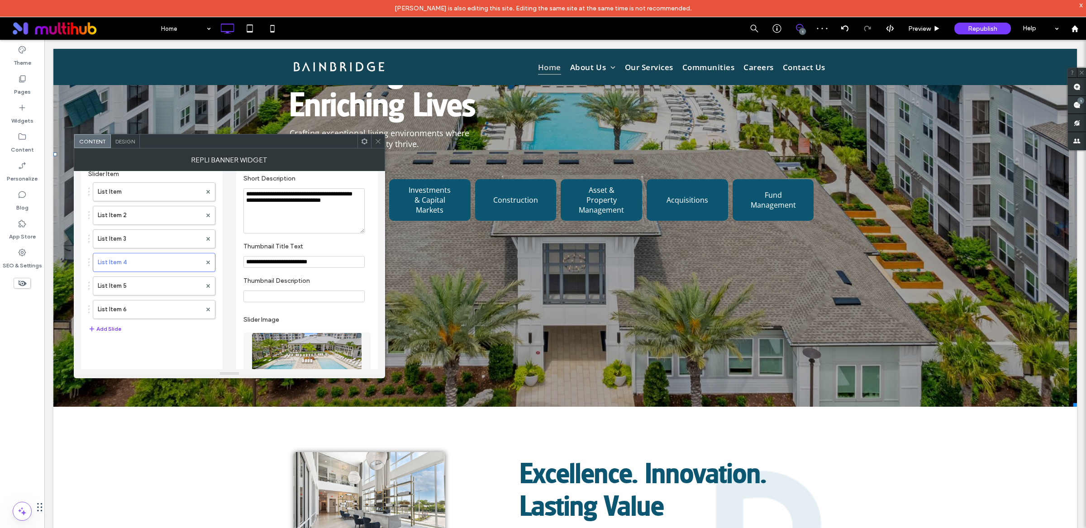
scroll to position [66, 0]
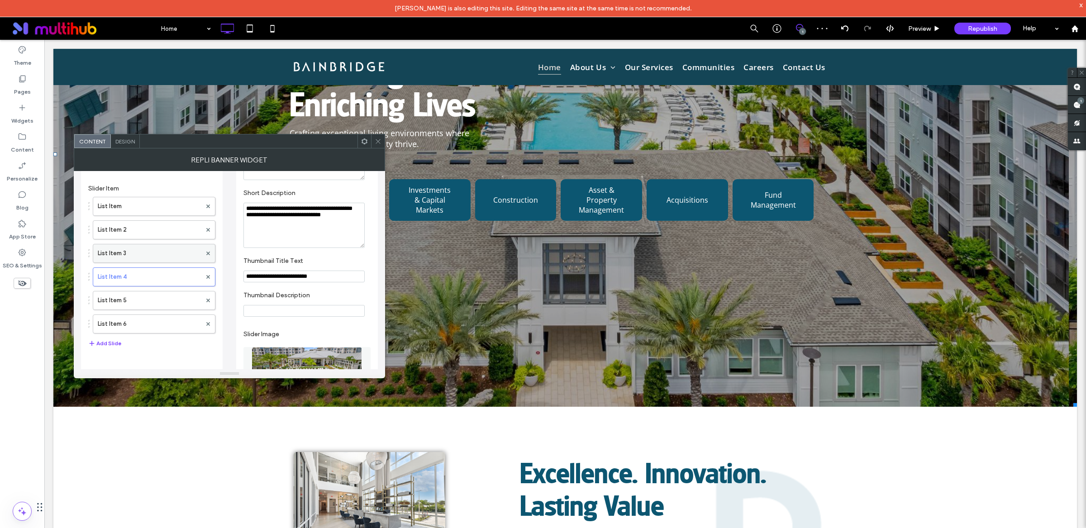
click at [147, 255] on label "List Item 3" at bounding box center [150, 253] width 104 height 18
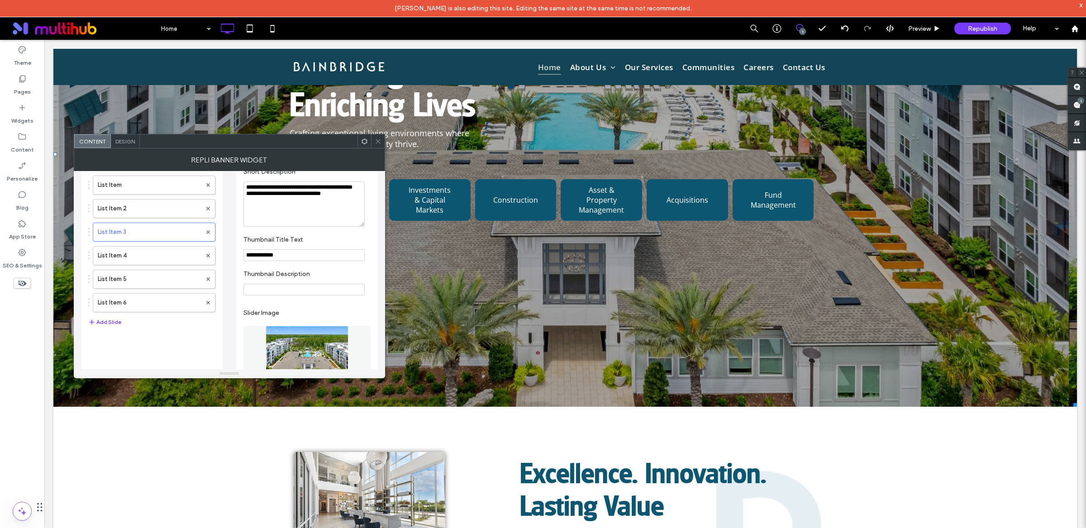
scroll to position [102, 0]
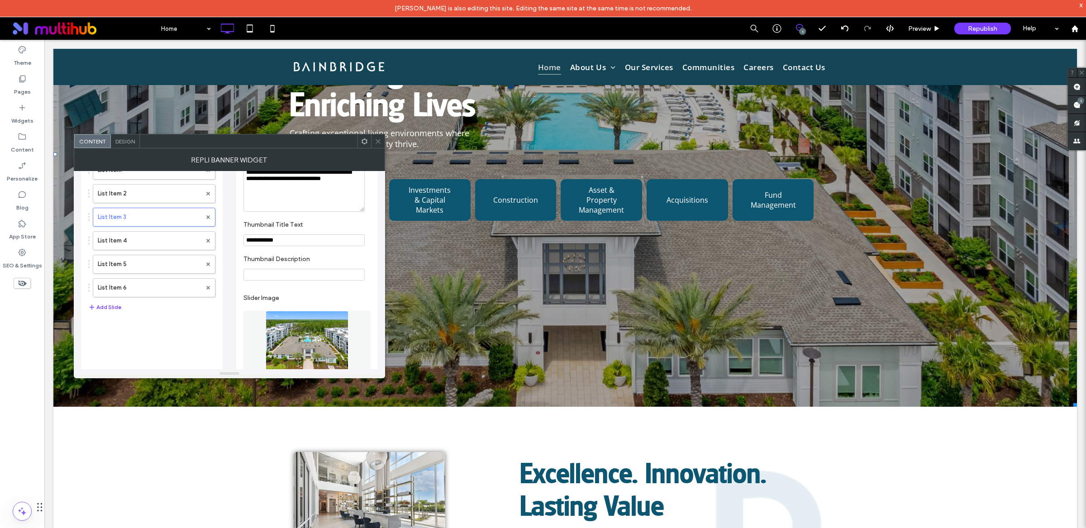
click at [301, 330] on img at bounding box center [307, 342] width 83 height 62
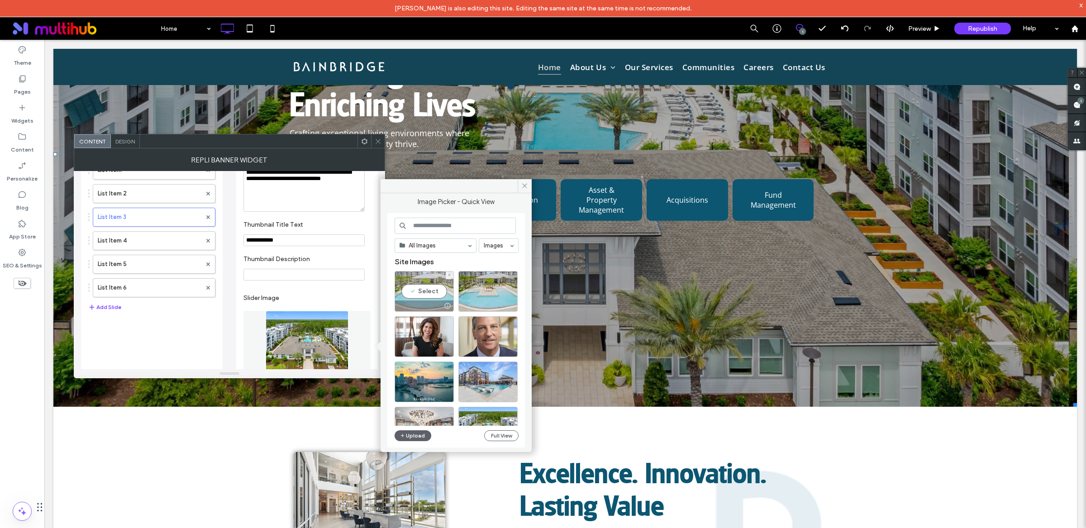
drag, startPoint x: 410, startPoint y: 281, endPoint x: 366, endPoint y: 242, distance: 59.6
click at [410, 281] on div "Select" at bounding box center [424, 291] width 59 height 41
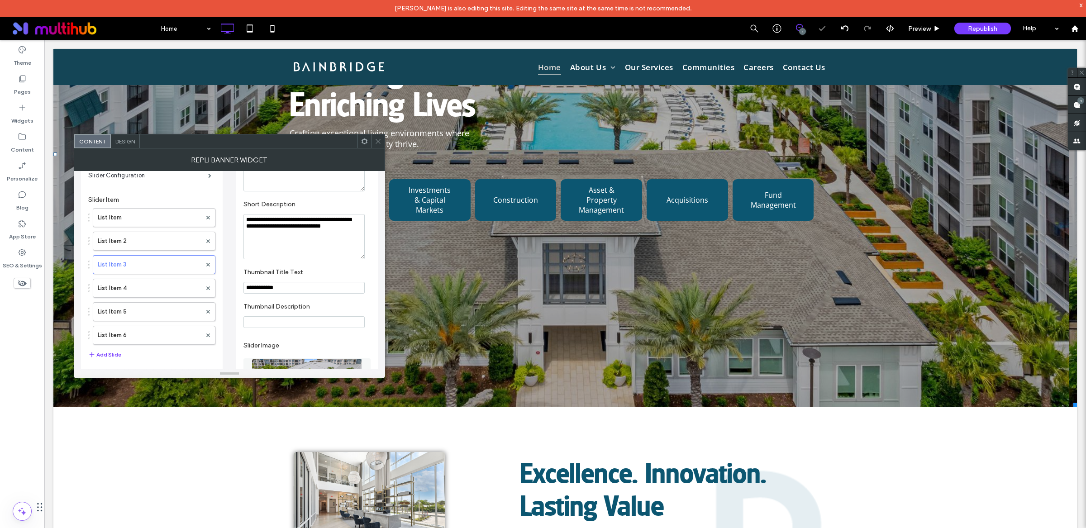
scroll to position [7, 0]
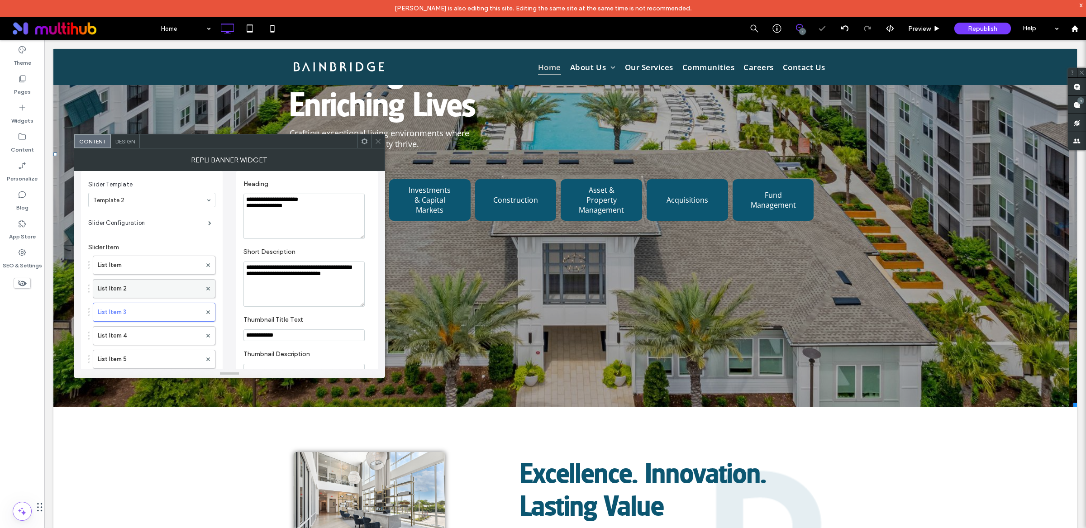
click at [148, 286] on label "List Item 2" at bounding box center [150, 289] width 104 height 18
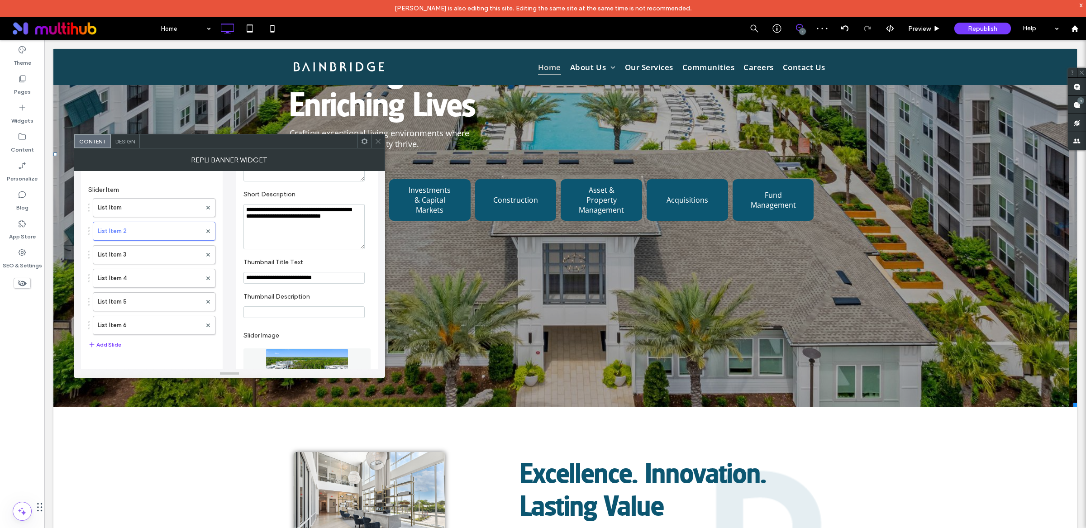
scroll to position [111, 0]
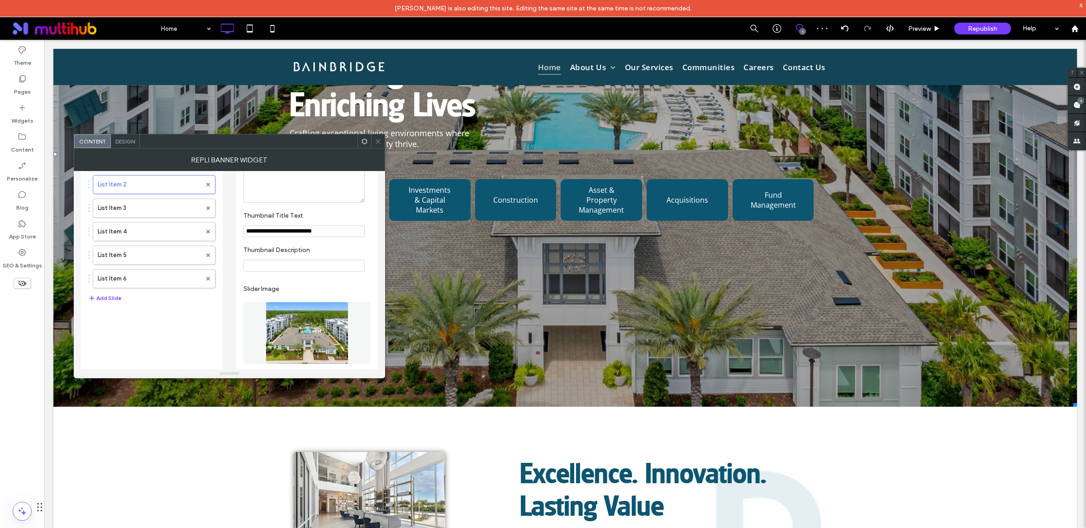
click at [300, 345] on img at bounding box center [307, 333] width 83 height 62
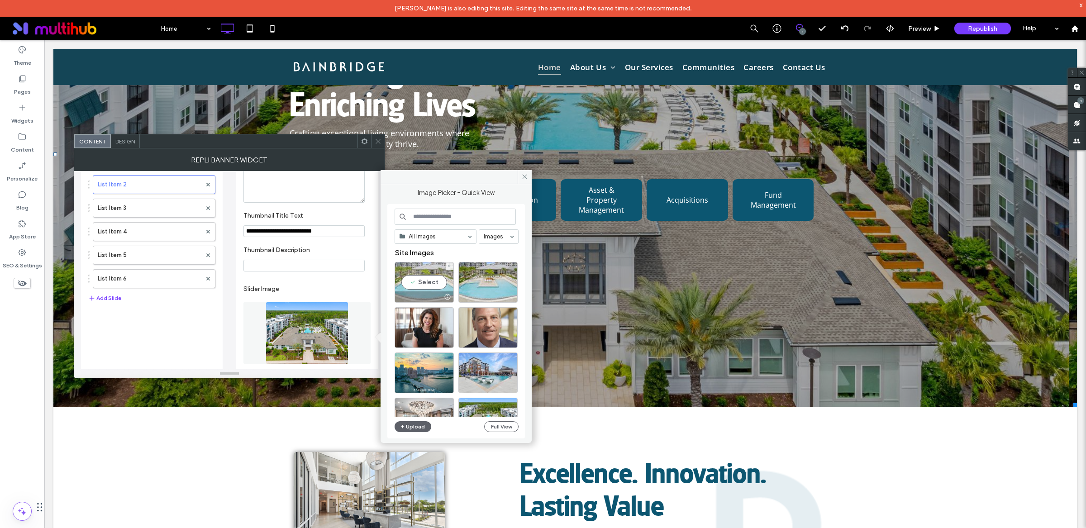
click at [408, 282] on div "Select" at bounding box center [424, 282] width 59 height 41
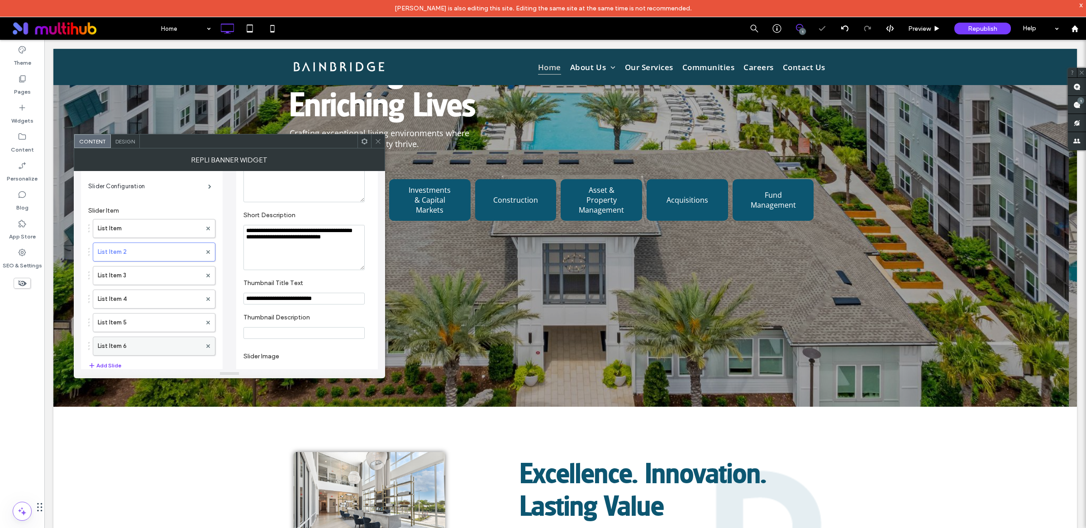
scroll to position [0, 0]
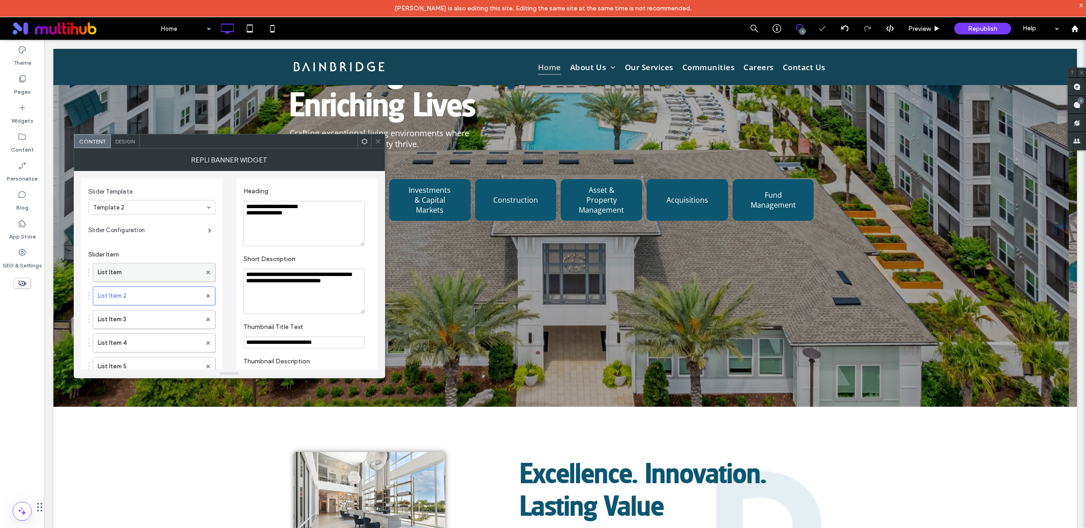
click at [134, 273] on label "List Item" at bounding box center [150, 272] width 104 height 18
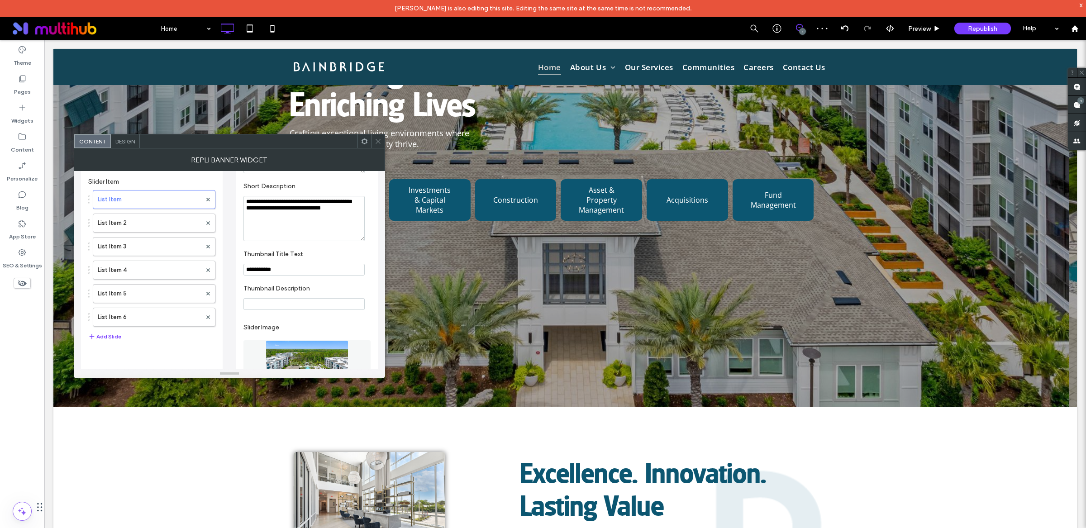
scroll to position [118, 0]
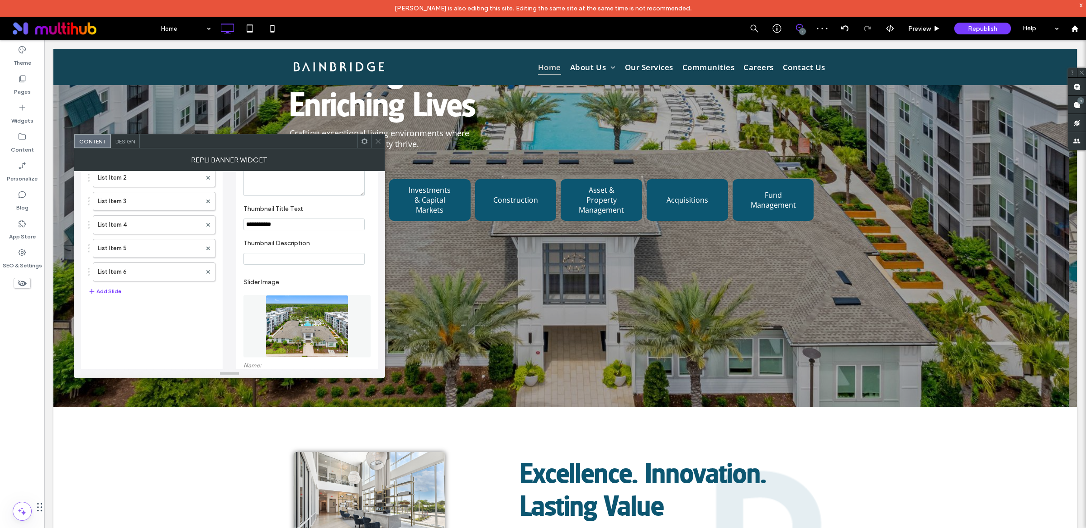
click at [304, 319] on img at bounding box center [307, 326] width 83 height 62
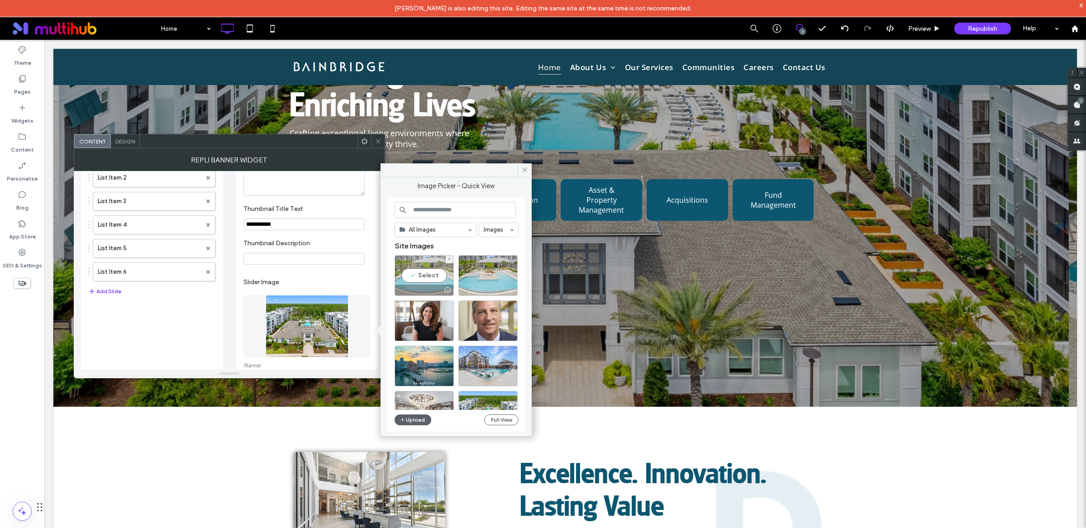
click at [420, 274] on div "Select" at bounding box center [424, 275] width 59 height 41
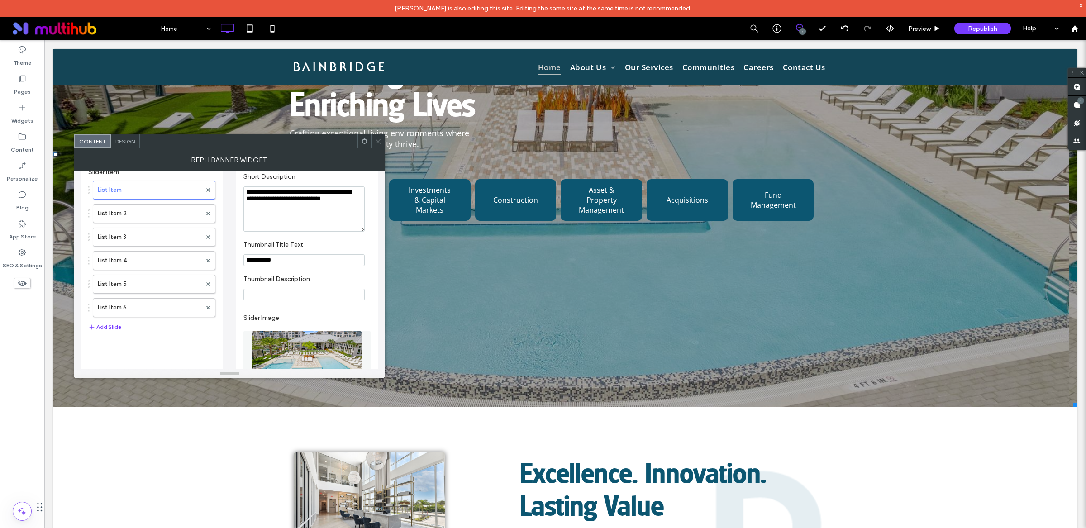
scroll to position [284, 0]
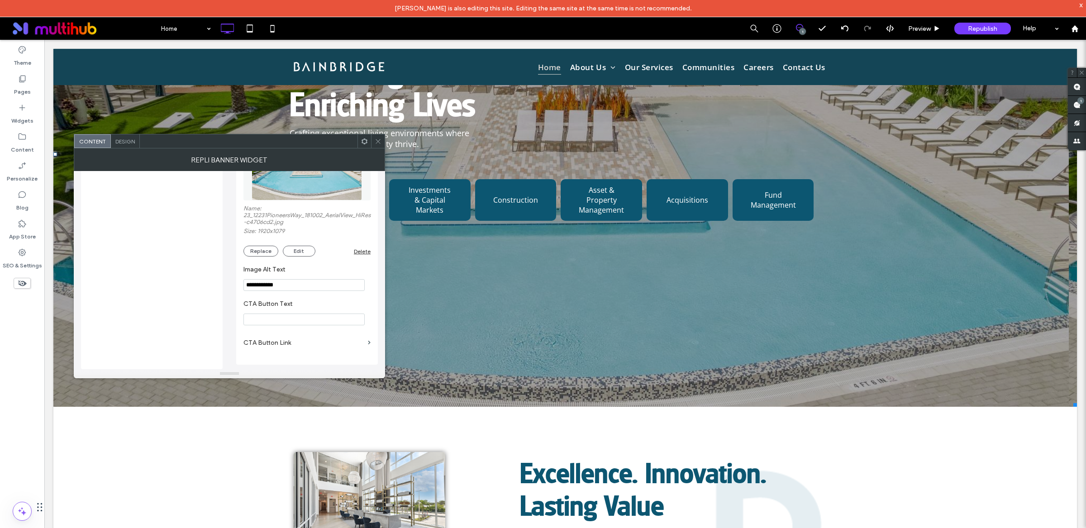
click at [377, 142] on icon at bounding box center [378, 141] width 7 height 7
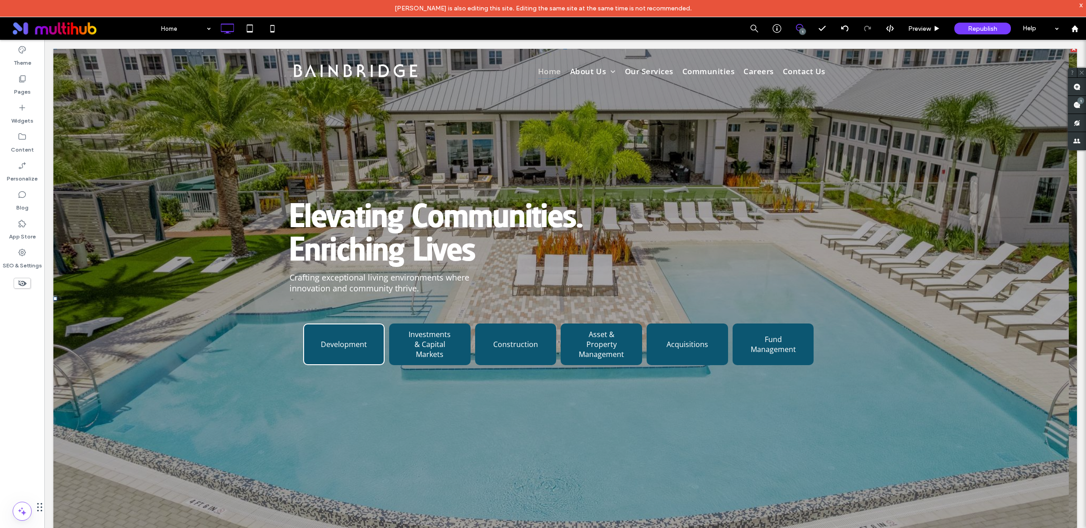
scroll to position [0, 0]
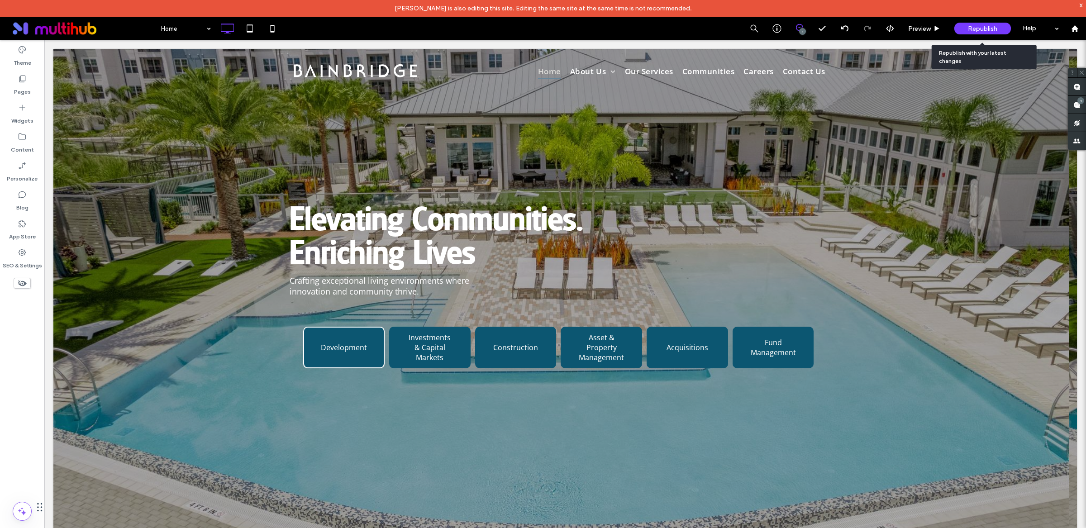
click at [997, 29] on span "Republish" at bounding box center [982, 29] width 29 height 8
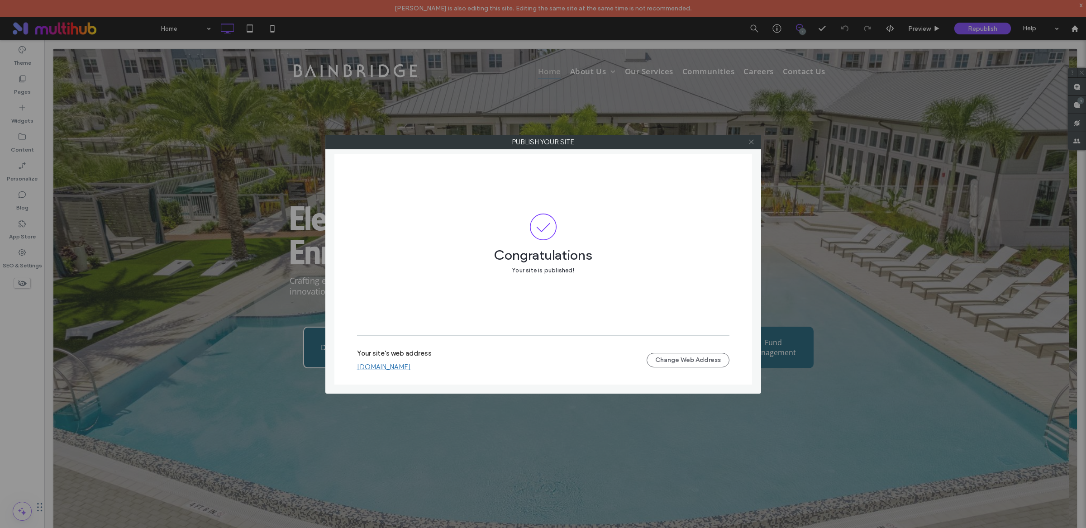
click at [753, 143] on icon at bounding box center [751, 141] width 7 height 7
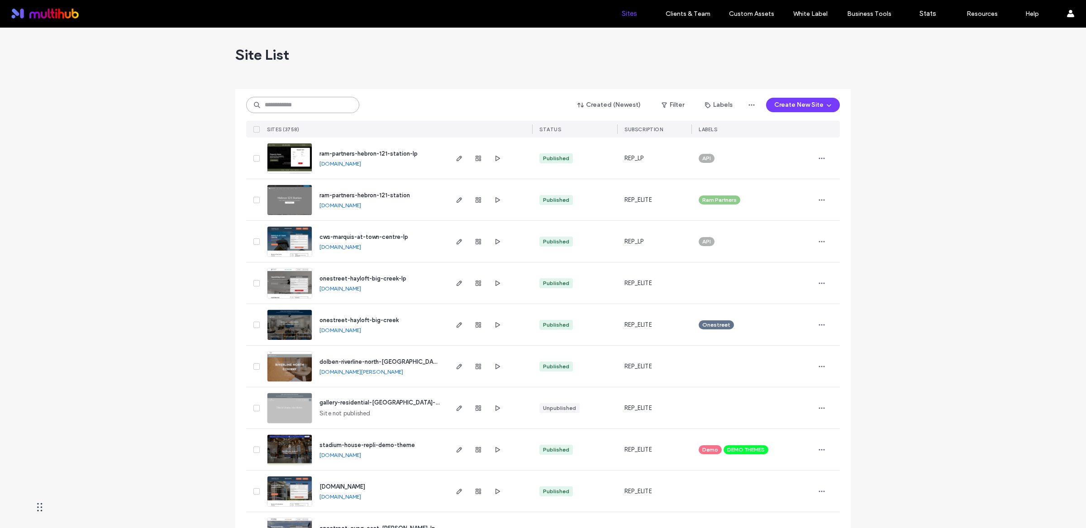
click at [290, 103] on input at bounding box center [302, 105] width 113 height 16
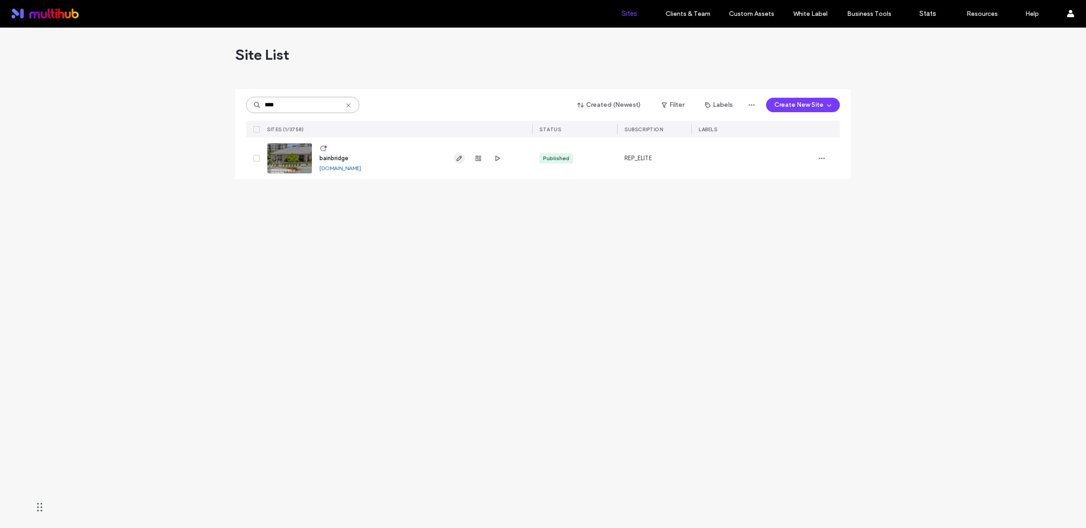
type input "****"
click at [457, 159] on use "button" at bounding box center [459, 158] width 5 height 5
